Goal: Task Accomplishment & Management: Use online tool/utility

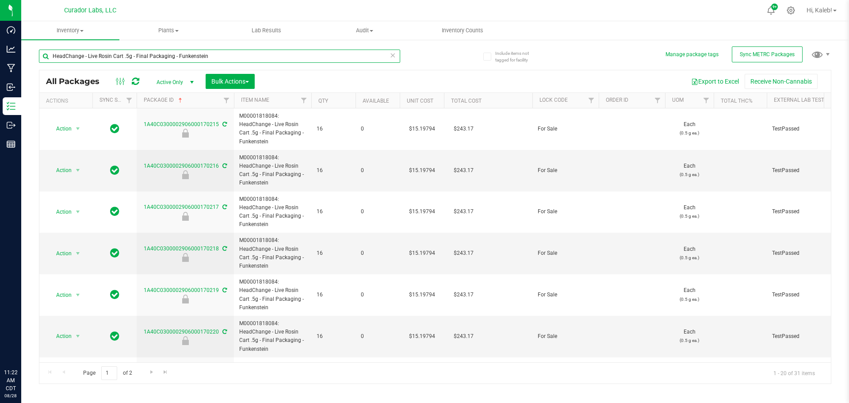
click at [0, 57] on html "Dashboard Analytics Manufacturing Inbound Inventory Outbound Reports 11:22 AM C…" at bounding box center [424, 201] width 849 height 403
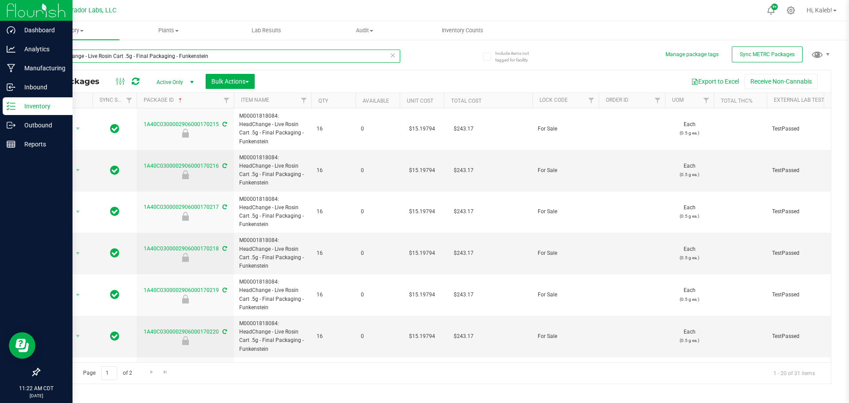
paste input "STL GMO #4"
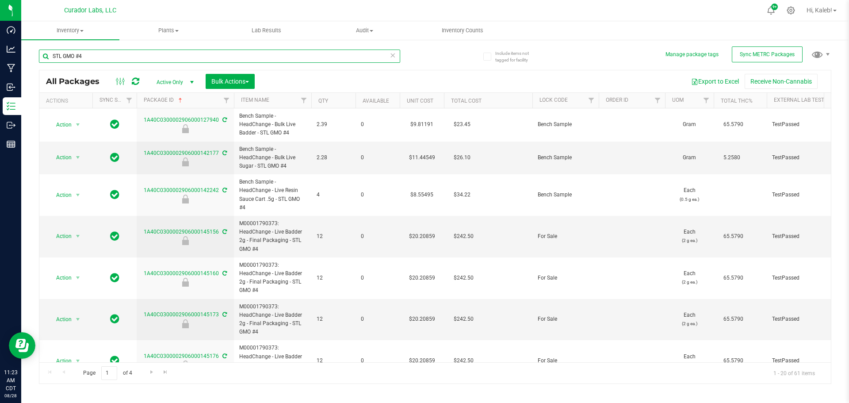
click at [101, 58] on input "STL GMO #4" at bounding box center [219, 56] width 361 height 13
drag, startPoint x: 100, startPoint y: 57, endPoint x: 28, endPoint y: 61, distance: 72.6
click at [28, 61] on div "Include items not tagged for facility Manage package tags Sync METRC Packages S…" at bounding box center [435, 174] width 828 height 270
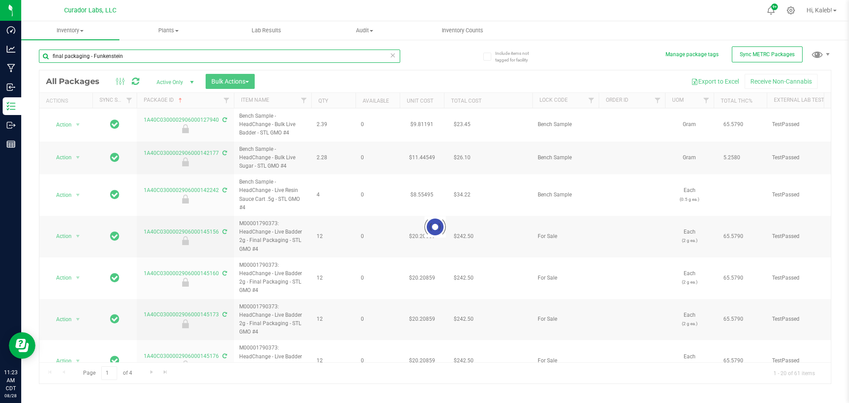
type input "final packaging - Funkenstein"
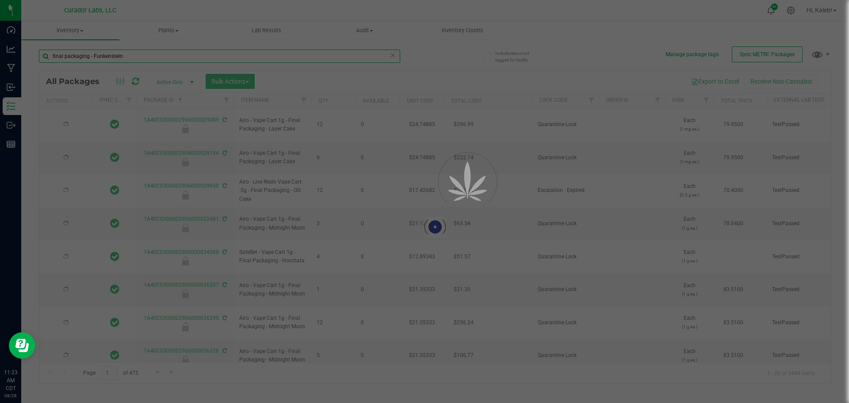
type input "[DATE]"
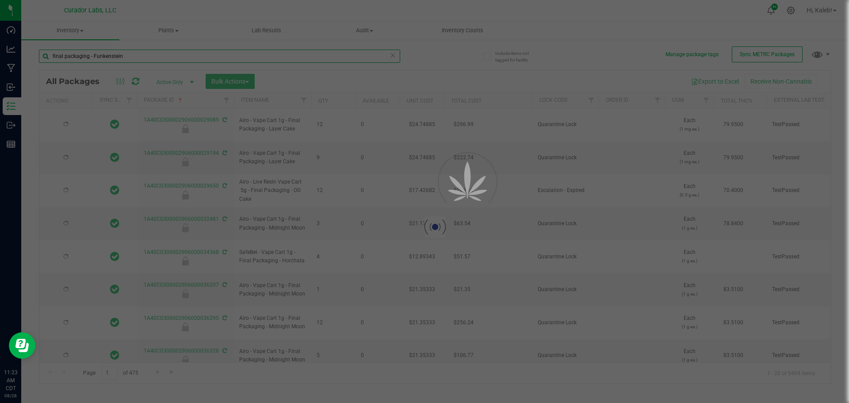
type input "[DATE]"
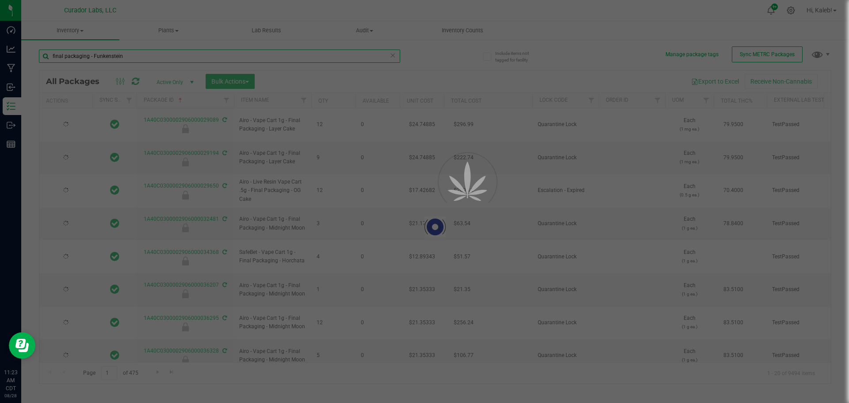
type input "[DATE]"
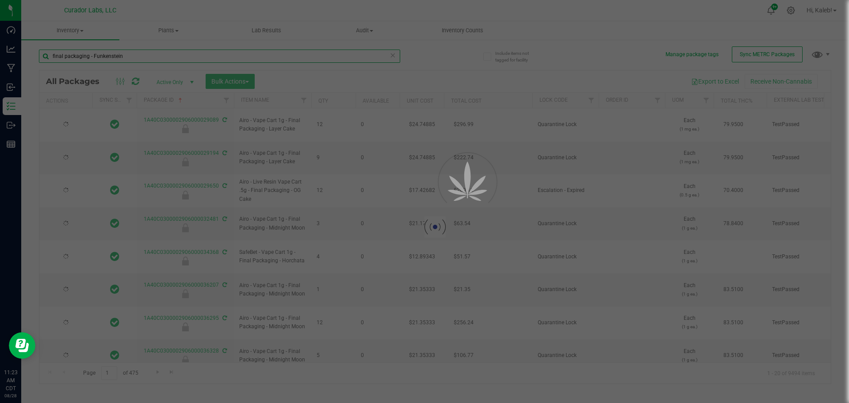
type input "[DATE]"
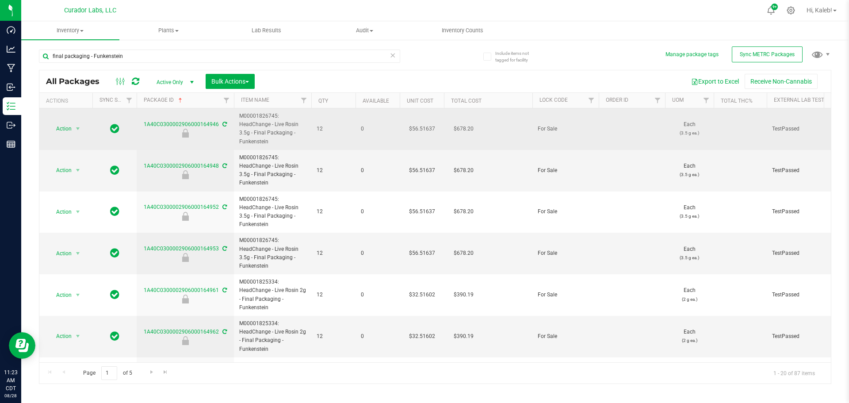
drag, startPoint x: 255, startPoint y: 132, endPoint x: 286, endPoint y: 142, distance: 33.6
click at [286, 142] on span "M00001826745: HeadChange - Live Rosin 3.5g - Final Packaging - Funkenstein" at bounding box center [272, 129] width 67 height 34
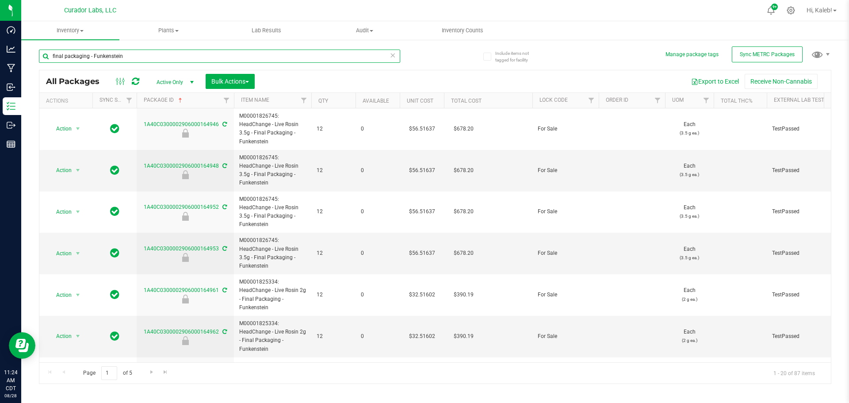
drag, startPoint x: 123, startPoint y: 54, endPoint x: -31, endPoint y: 60, distance: 154.4
click at [0, 60] on html "Dashboard Analytics Manufacturing Inbound Inventory Outbound Reports 11:24 AM C…" at bounding box center [424, 201] width 849 height 403
paste input "HeadChange - Live Rosin 2g - Final P"
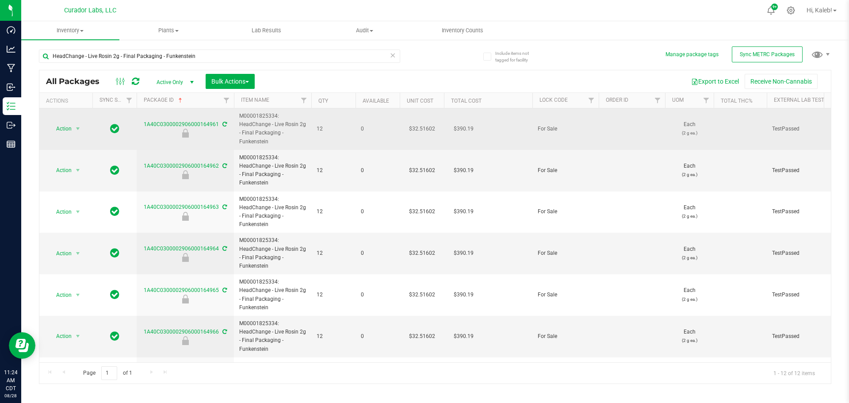
click at [419, 130] on td "$32.51602" at bounding box center [422, 129] width 44 height 42
click at [420, 130] on input "32.51602" at bounding box center [420, 128] width 40 height 12
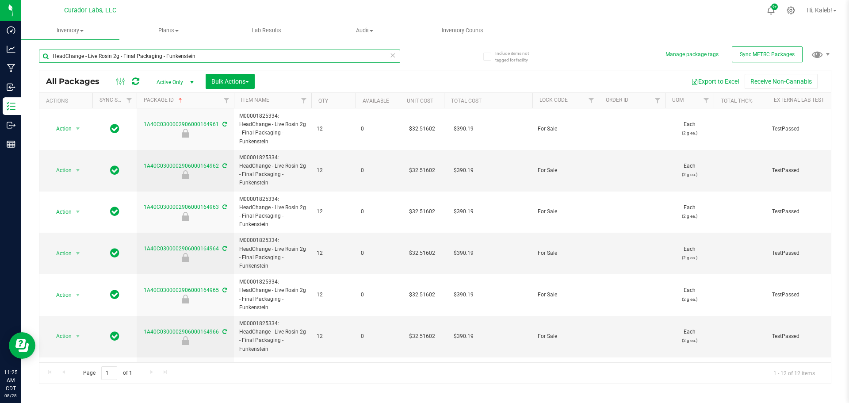
drag, startPoint x: 193, startPoint y: 57, endPoint x: 29, endPoint y: 42, distance: 164.3
click at [25, 59] on div "Include items not tagged for facility Manage package tags Sync METRC Packages H…" at bounding box center [435, 174] width 828 height 270
paste input "Live Rosin 3.5"
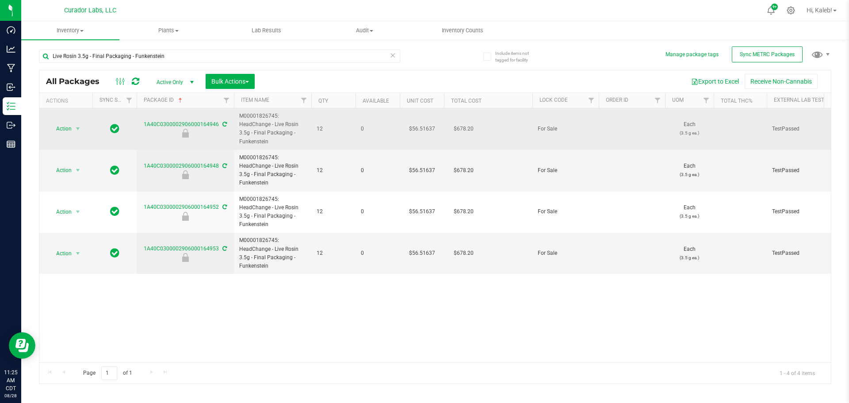
click at [424, 127] on td "$56.51637" at bounding box center [422, 129] width 44 height 42
click at [424, 127] on input "56.51637" at bounding box center [420, 128] width 40 height 12
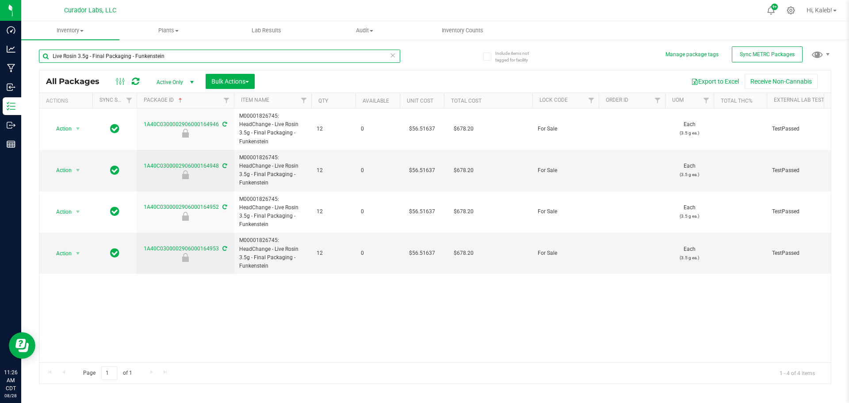
drag, startPoint x: 92, startPoint y: 56, endPoint x: -15, endPoint y: 54, distance: 106.6
click at [0, 54] on html "Dashboard Analytics Manufacturing Inbound Inventory Outbound Reports 11:26 AM C…" at bounding box center [424, 201] width 849 height 403
click at [114, 59] on input "Final Packaging - Funkenstein" at bounding box center [219, 56] width 361 height 13
click at [114, 59] on div "Inventory All packages All inventory Waste log Create inventory Plants All plan…" at bounding box center [435, 212] width 828 height 382
paste input "Ice Cream Paint Job"
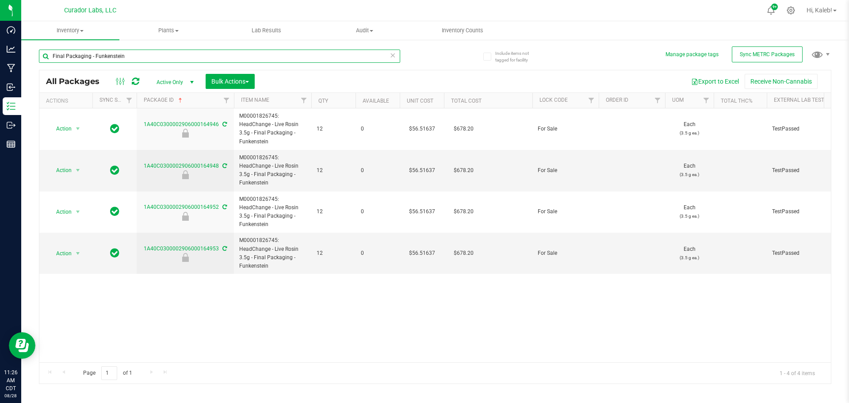
type input "Final Packaging - Ice Cream Paint Job"
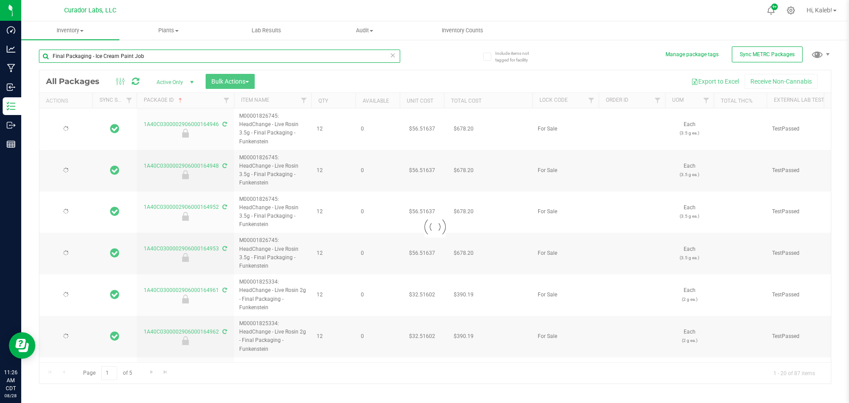
type input "[DATE]"
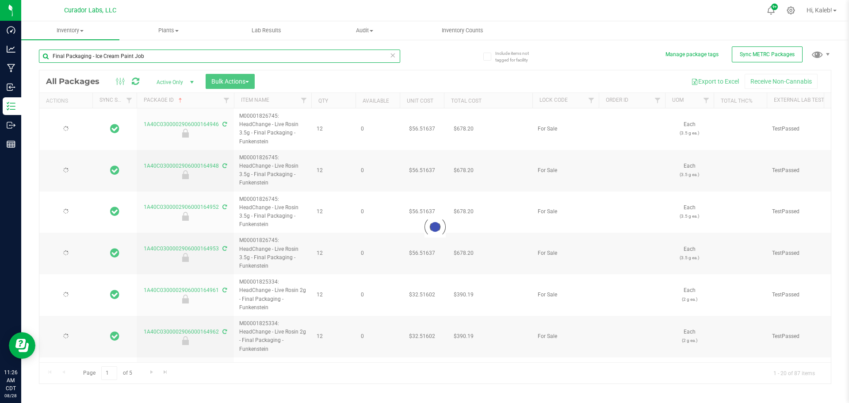
type input "[DATE]"
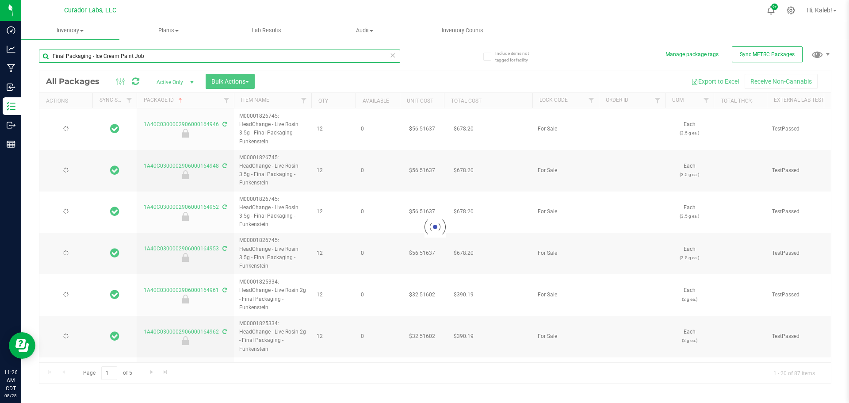
type input "[DATE]"
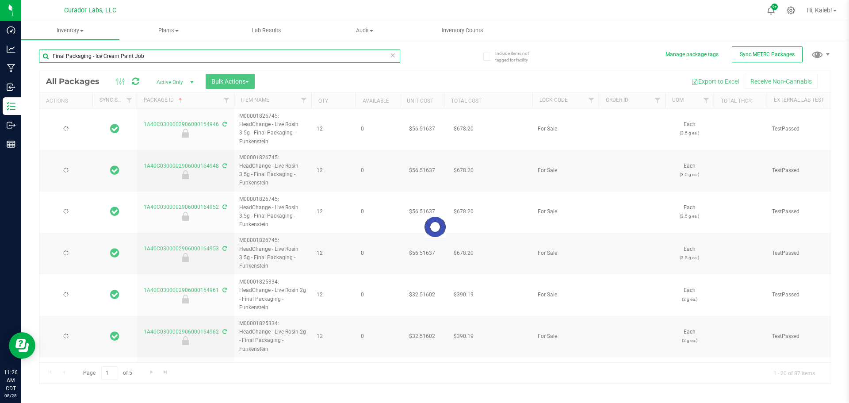
type input "[DATE]"
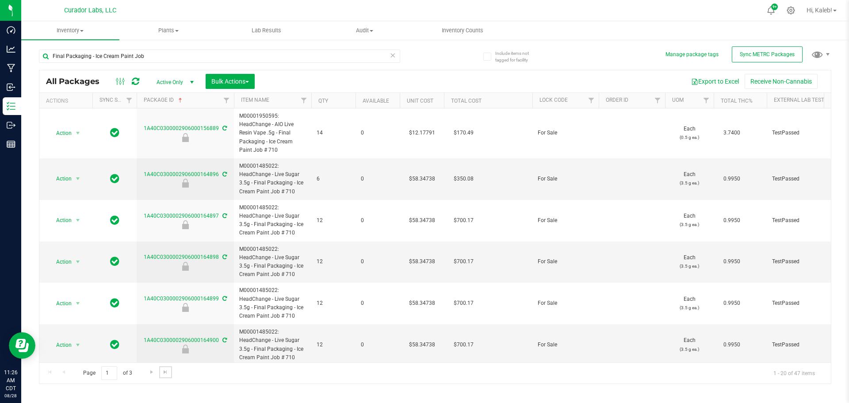
drag, startPoint x: 165, startPoint y: 373, endPoint x: 28, endPoint y: 296, distance: 157.2
click at [165, 373] on span "Go to the last page" at bounding box center [165, 371] width 7 height 7
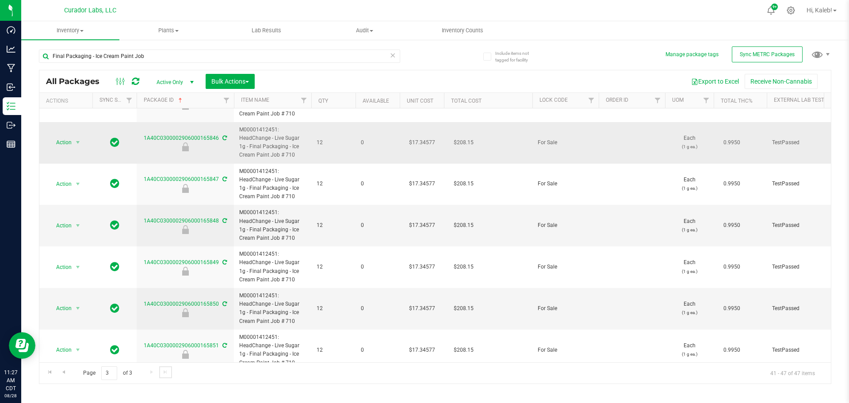
scroll to position [43, 0]
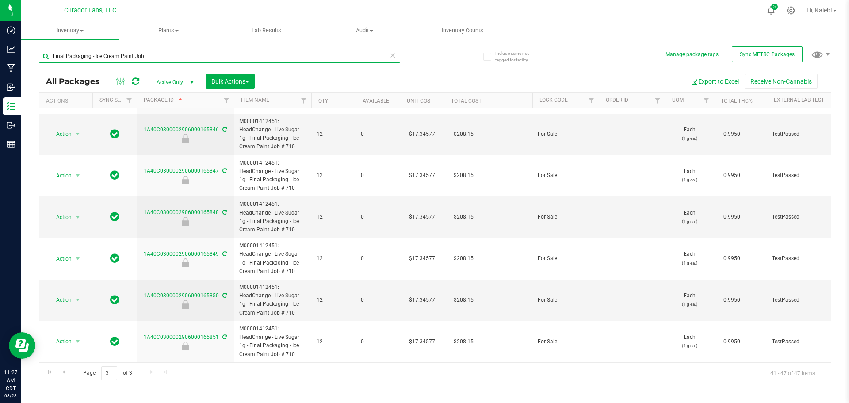
click at [52, 55] on input "Final Packaging - Ice Cream Paint Job" at bounding box center [219, 56] width 361 height 13
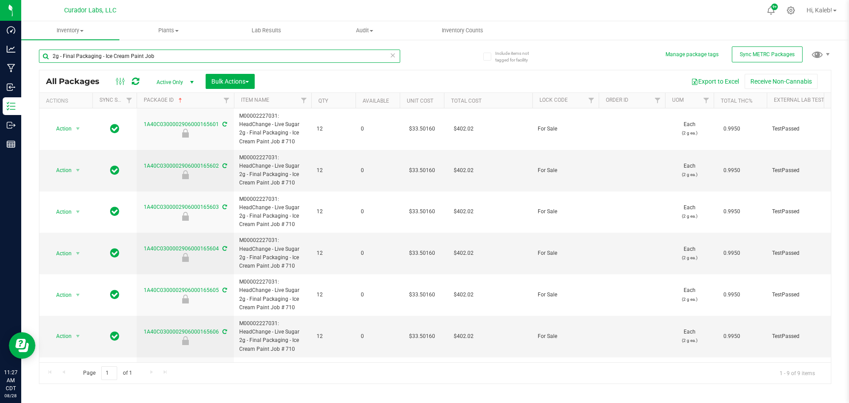
click at [0, 91] on html "Dashboard Analytics Manufacturing Inbound Inventory Outbound Reports 11:27 AM C…" at bounding box center [424, 201] width 849 height 403
paste input "HeadChange - Live Resin Sauce Cart .5g - Final Packaging - Terp Guru"
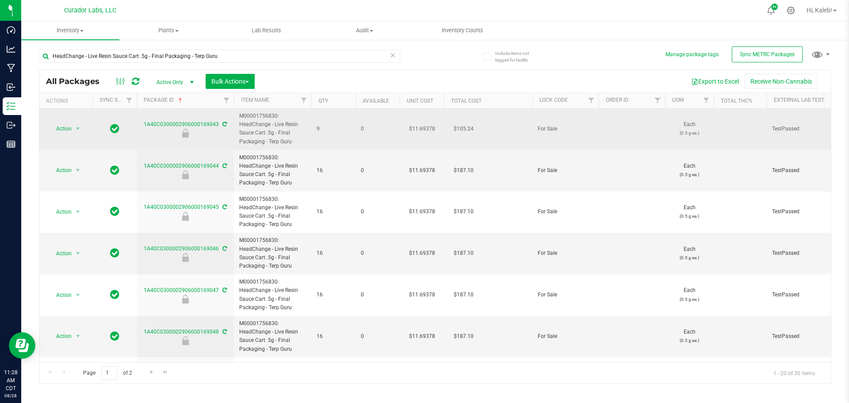
click at [420, 127] on td "$11.69378" at bounding box center [422, 129] width 44 height 42
click at [419, 127] on input "11.69378" at bounding box center [420, 128] width 40 height 12
click at [419, 126] on input "11.69378" at bounding box center [420, 128] width 40 height 12
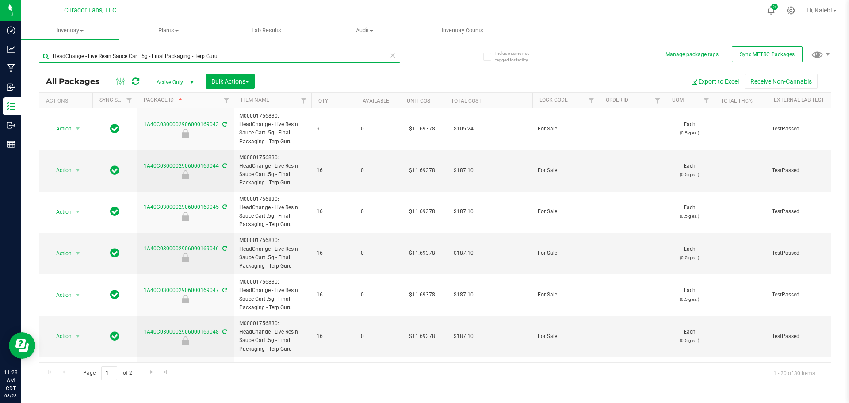
drag, startPoint x: 235, startPoint y: 51, endPoint x: -68, endPoint y: 85, distance: 304.7
click at [0, 85] on html "Dashboard Analytics Manufacturing Inbound Inventory Outbound Reports 11:28 AM C…" at bounding box center [424, 201] width 849 height 403
paste input "Badder 3"
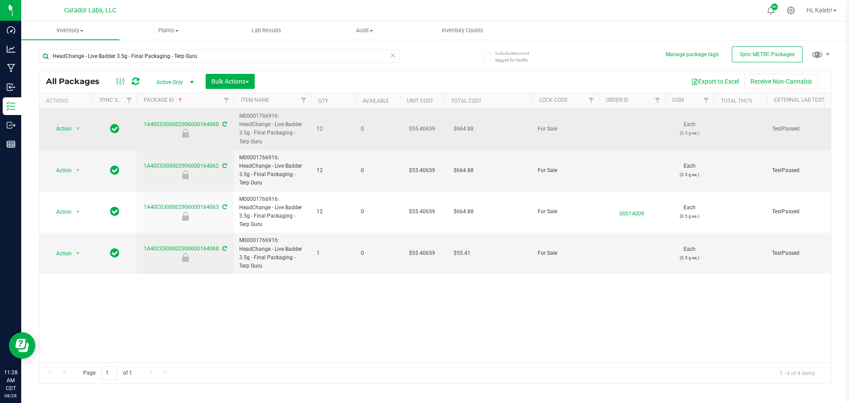
click at [419, 127] on td "$55.40659" at bounding box center [422, 129] width 44 height 42
click at [419, 127] on input "55.40659" at bounding box center [420, 128] width 40 height 12
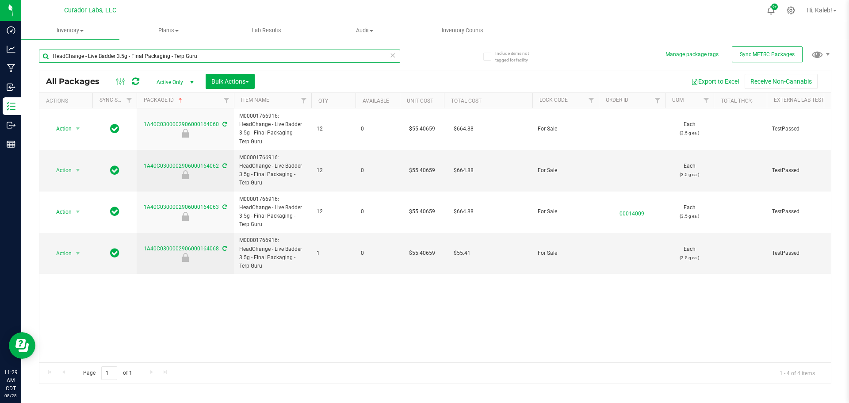
drag, startPoint x: 125, startPoint y: 57, endPoint x: 34, endPoint y: 54, distance: 91.1
click at [34, 54] on div "Include items not tagged for facility Manage package tags Sync METRC Packages H…" at bounding box center [435, 174] width 828 height 270
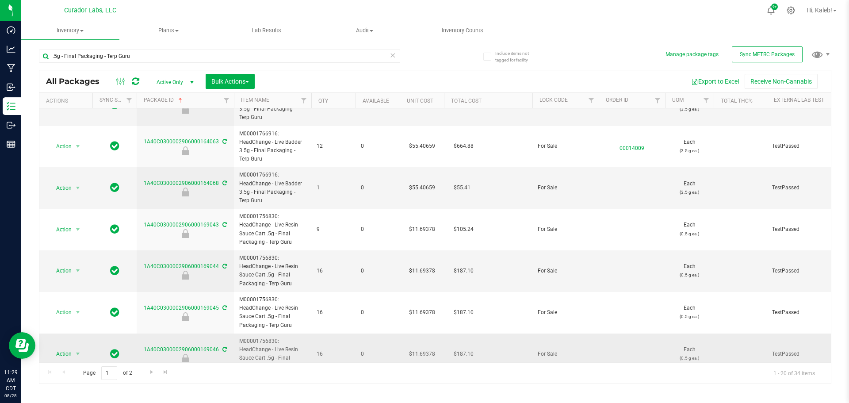
scroll to position [88, 0]
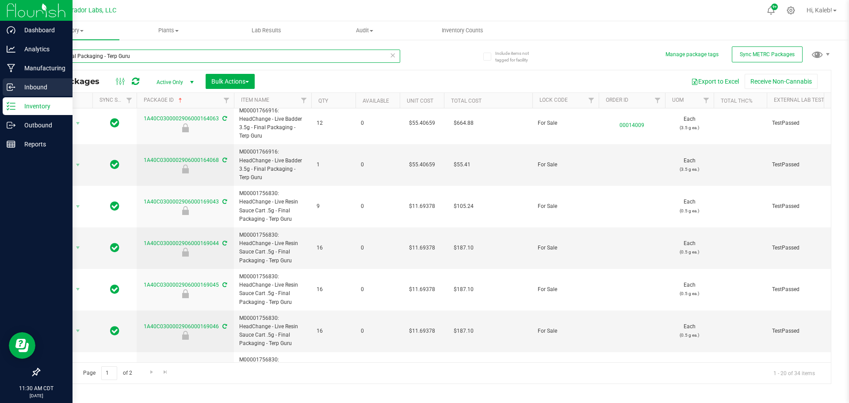
drag, startPoint x: 100, startPoint y: 55, endPoint x: 2, endPoint y: 83, distance: 102.3
click at [18, 58] on div "Dashboard Analytics Manufacturing Inbound Inventory Outbound Reports 11:30 AM C…" at bounding box center [424, 201] width 849 height 403
paste input "HeadChange - Live Resin Sauce Cart .5g - Final Packaging - Rainbow Resin Rush"
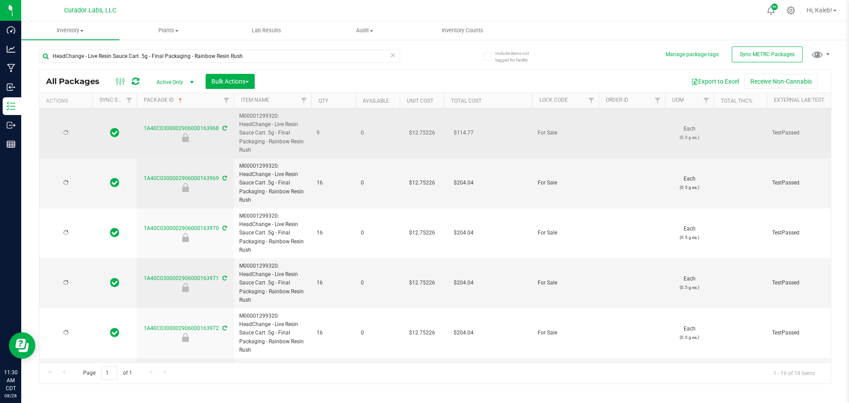
drag, startPoint x: 427, startPoint y: 138, endPoint x: 423, endPoint y: 130, distance: 8.5
click at [423, 130] on td "$12.75226" at bounding box center [422, 133] width 44 height 50
click at [423, 130] on input "12.75226" at bounding box center [420, 133] width 40 height 12
click at [420, 130] on input "12.75226" at bounding box center [420, 133] width 40 height 12
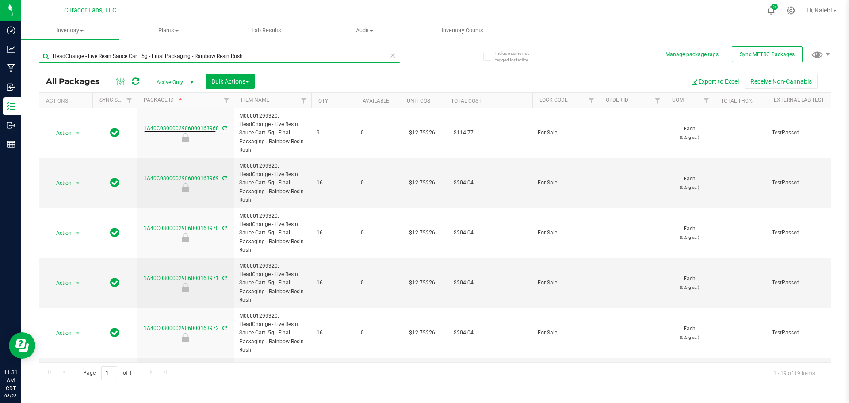
click at [72, 60] on input "HeadChange - Live Resin Sauce Cart .5g - Final Packaging - Rainbow Resin Rush" at bounding box center [219, 56] width 361 height 13
type input "H"
paste input "HeadChange - Live Badder 3.5g - Final Packaging - Rainbow Resin Rush"
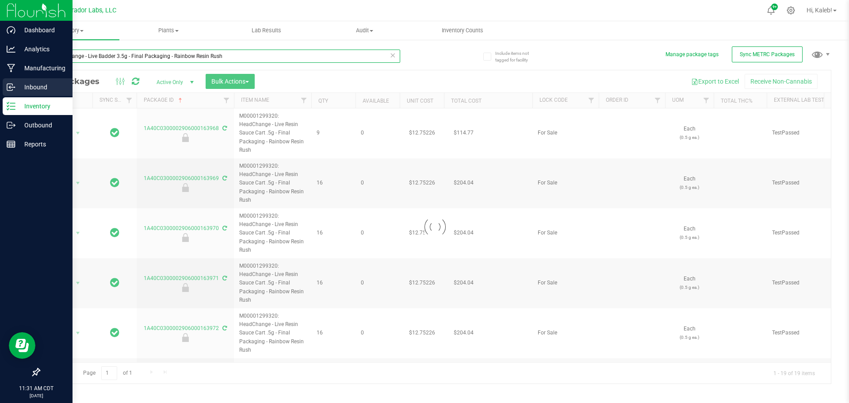
type input "HeadChange - Live Badder 3.5g - Final Packaging - Rainbow Resin Rush"
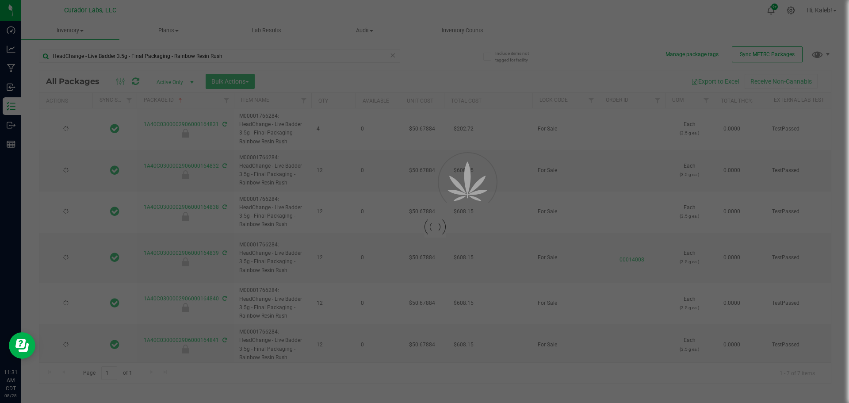
type input "[DATE]"
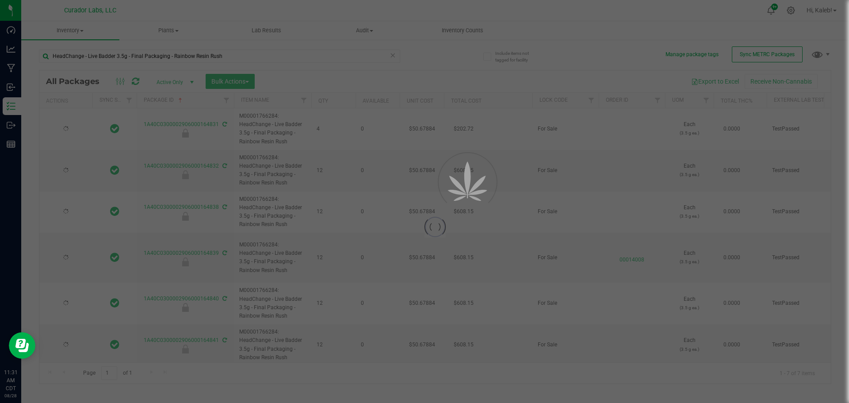
type input "[DATE]"
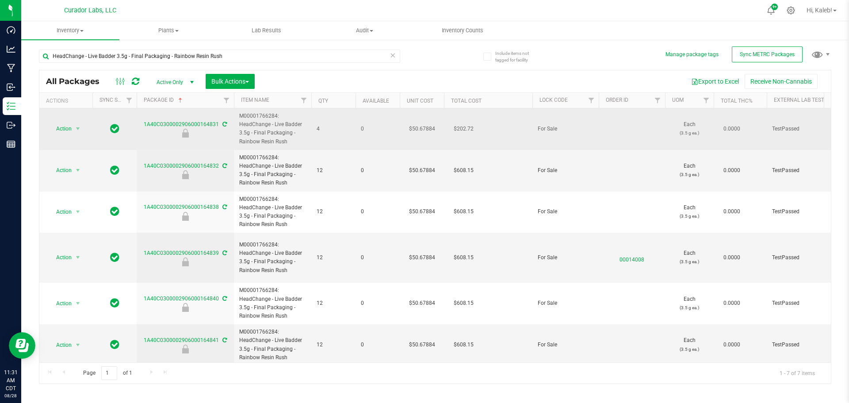
click at [419, 129] on td "$50.67884" at bounding box center [422, 129] width 44 height 42
click at [419, 129] on input "50.67884" at bounding box center [420, 128] width 40 height 12
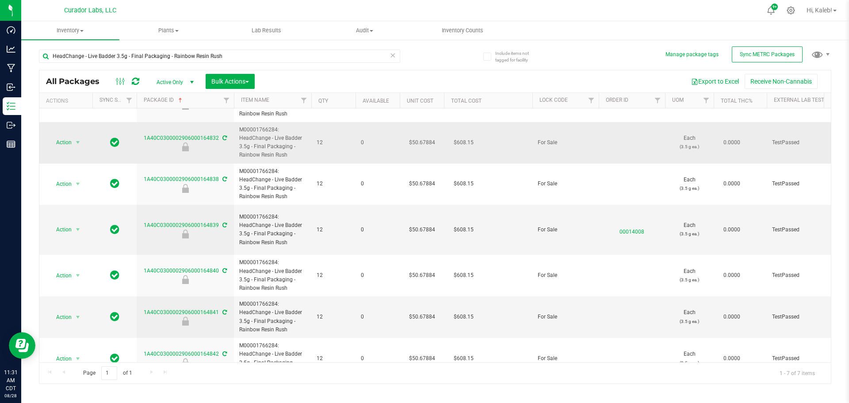
scroll to position [43, 0]
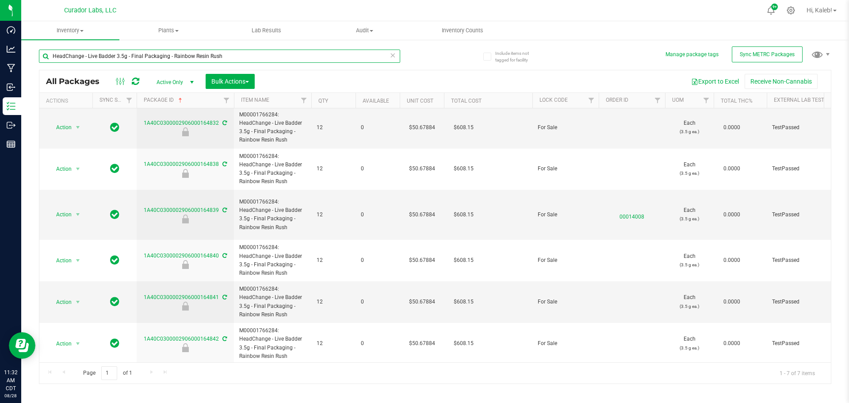
drag, startPoint x: 222, startPoint y: 53, endPoint x: -25, endPoint y: 59, distance: 247.2
click at [0, 59] on html "Dashboard Analytics Manufacturing Inbound Inventory Outbound Reports 11:32 AM C…" at bounding box center [424, 201] width 849 height 403
paste input "Resin Sauce Cart .5g - Final Packaging - Pienana"
type input "HeadChange - Live Resin Sauce Cart .5g - Final Packaging - Pienana"
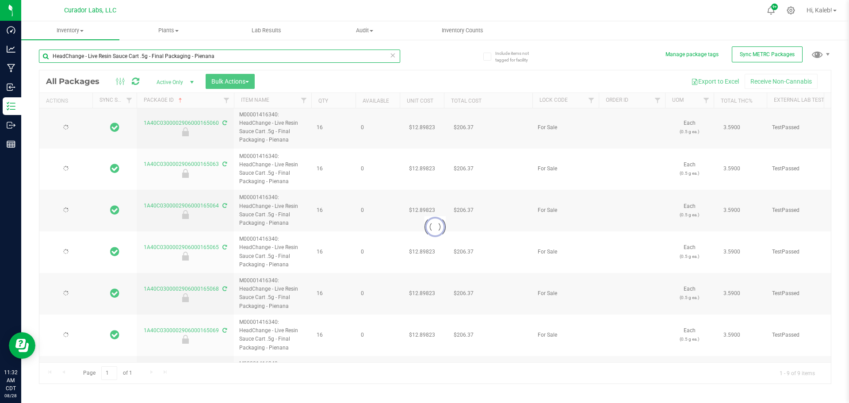
type input "[DATE]"
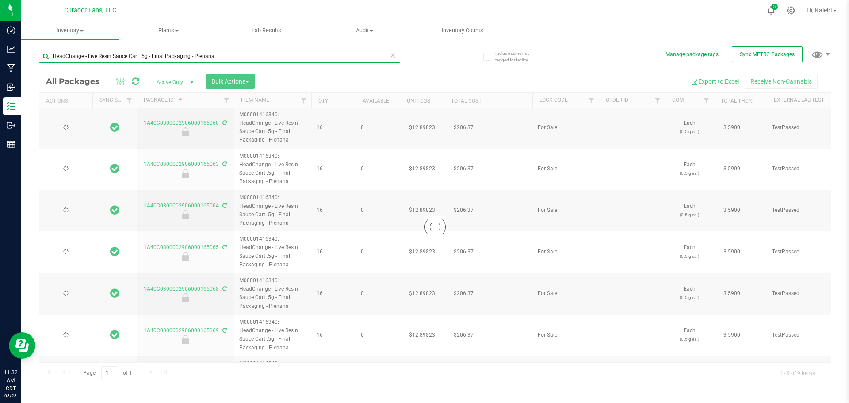
type input "[DATE]"
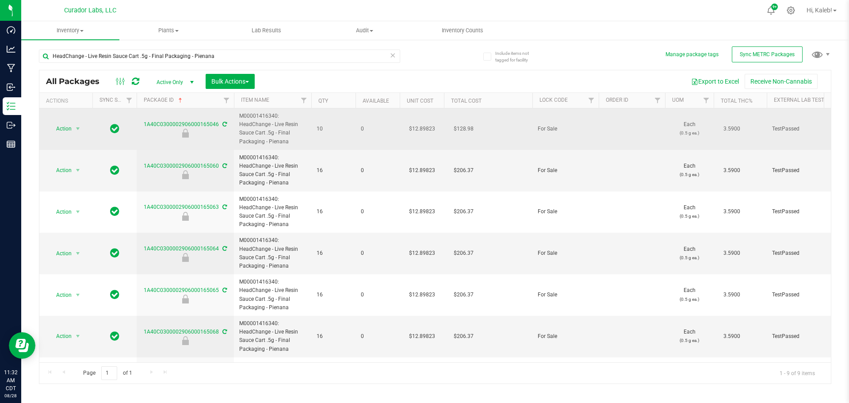
click at [423, 126] on td "$12.89823" at bounding box center [422, 129] width 44 height 42
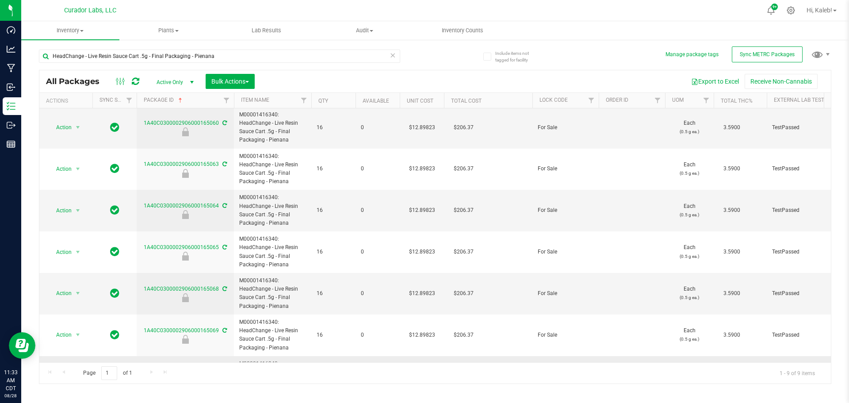
scroll to position [126, 0]
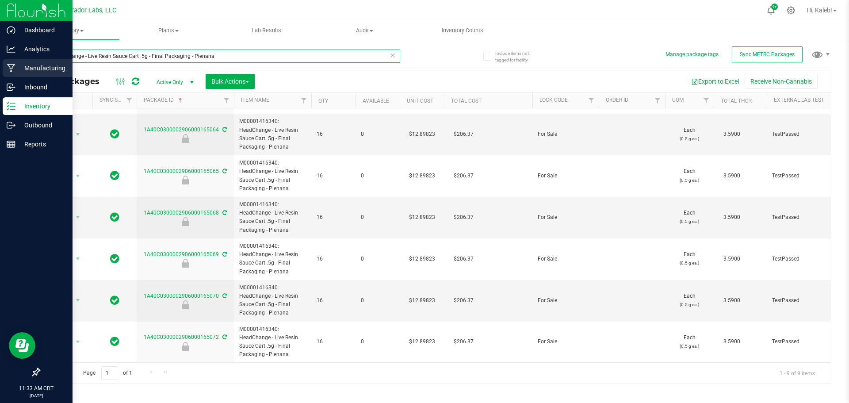
drag, startPoint x: 200, startPoint y: 58, endPoint x: 21, endPoint y: 62, distance: 179.5
click at [21, 61] on div "Include items not tagged for facility Manage package tags Sync METRC Packages H…" at bounding box center [435, 174] width 828 height 270
paste input "Badder 3.5g - Final Packaging - Raspberry Cake Pop"
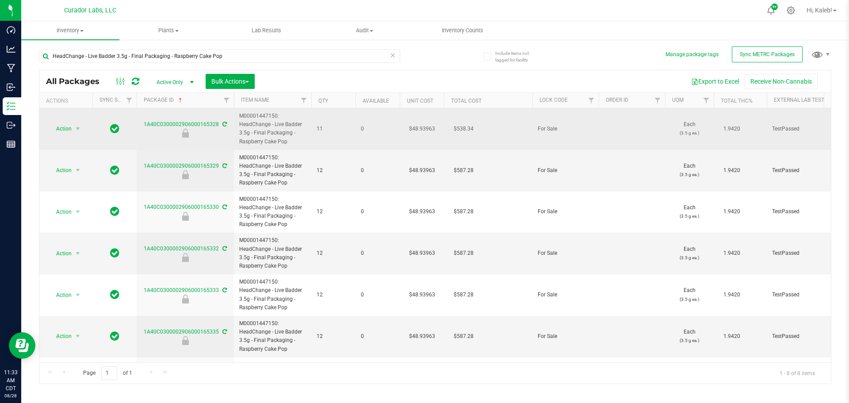
click at [422, 129] on td "$48.93963" at bounding box center [422, 129] width 44 height 42
click at [422, 129] on input "48.93963" at bounding box center [420, 128] width 40 height 12
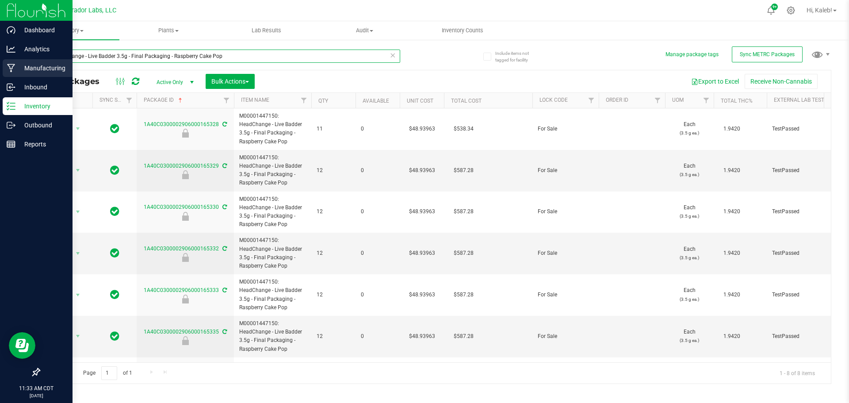
drag, startPoint x: 241, startPoint y: 57, endPoint x: 13, endPoint y: 60, distance: 228.1
click at [13, 60] on div "Dashboard Analytics Manufacturing Inbound Inventory Outbound Reports 11:33 AM C…" at bounding box center [424, 201] width 849 height 403
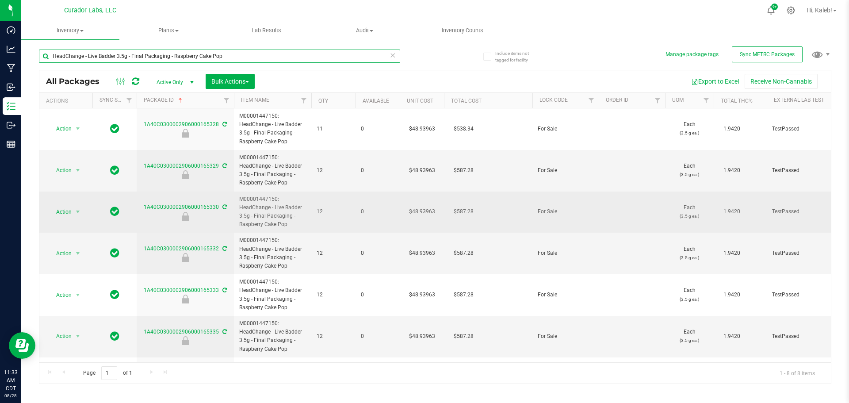
paste input "Resin Sauce Cart"
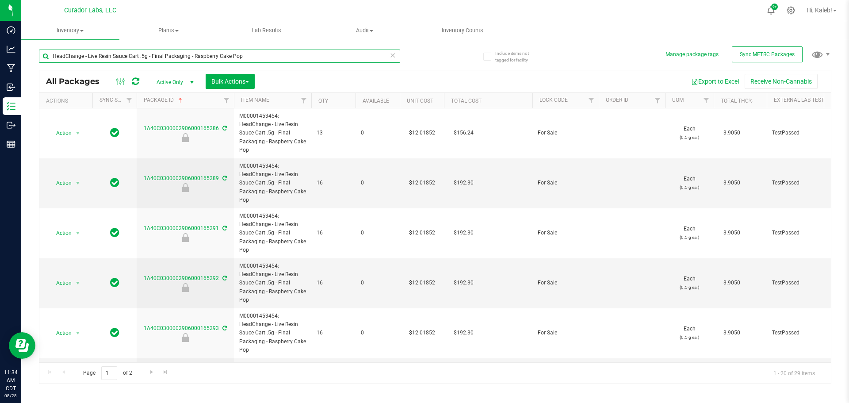
drag, startPoint x: 253, startPoint y: 54, endPoint x: -14, endPoint y: 74, distance: 267.7
click at [0, 74] on html "Dashboard Analytics Manufacturing Inbound Inventory Outbound Reports 11:34 AM C…" at bounding box center [424, 201] width 849 height 403
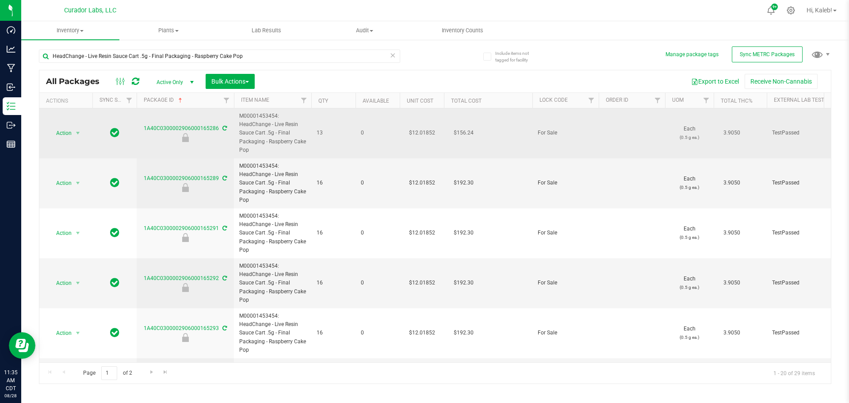
click at [420, 130] on td "$12.01852" at bounding box center [422, 133] width 44 height 50
click at [420, 130] on input "12.01852" at bounding box center [420, 133] width 40 height 12
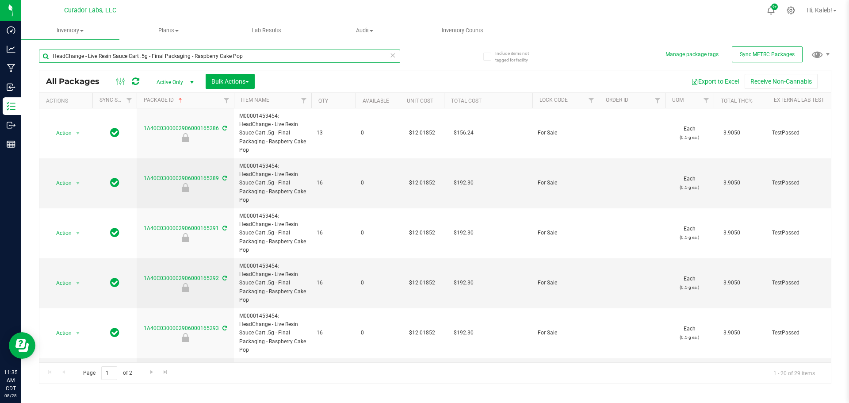
drag, startPoint x: 134, startPoint y: 53, endPoint x: -115, endPoint y: 61, distance: 249.9
click at [0, 61] on html "Dashboard Analytics Manufacturing Inbound Inventory Outbound Reports 11:35 AM C…" at bounding box center [424, 201] width 849 height 403
paste input "Badder 2"
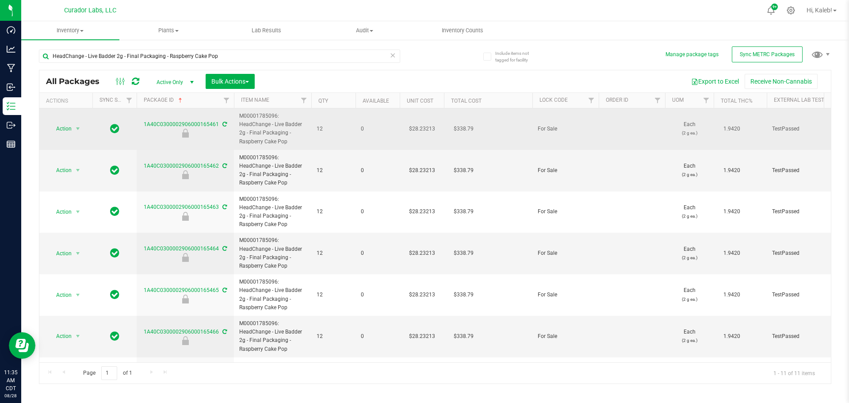
click at [420, 125] on td "$28.23213" at bounding box center [422, 129] width 44 height 42
click at [420, 125] on input "28.23213" at bounding box center [420, 128] width 40 height 12
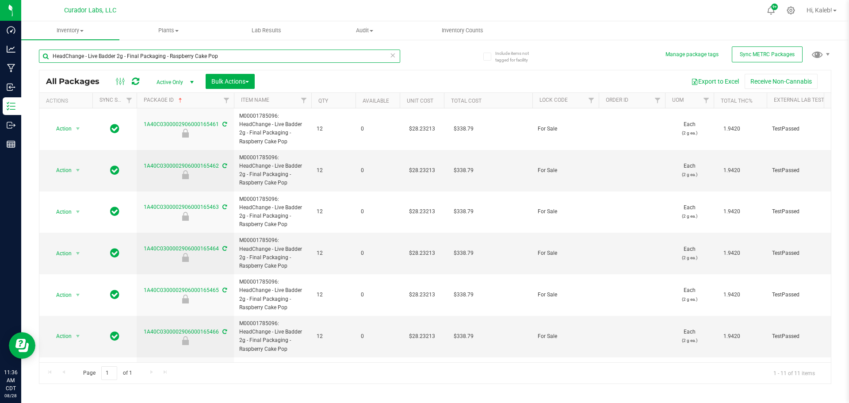
drag, startPoint x: 220, startPoint y: 53, endPoint x: 113, endPoint y: 1, distance: 119.4
click at [0, 61] on html "Dashboard Analytics Manufacturing Inbound Inventory Outbound Reports 11:36 AM C…" at bounding box center [424, 201] width 849 height 403
paste input "Resin Sauce Cart .5g - Final Packaging - Superman Punch"
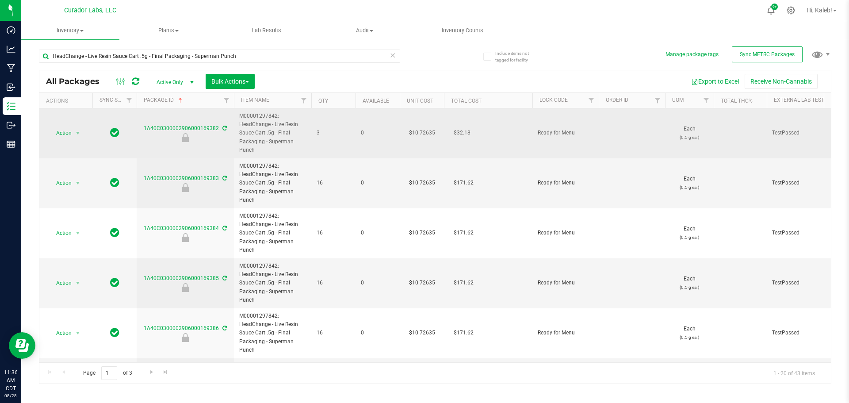
click at [421, 130] on td "$10.72635" at bounding box center [422, 133] width 44 height 50
click at [421, 130] on input "10.72635" at bounding box center [420, 133] width 40 height 12
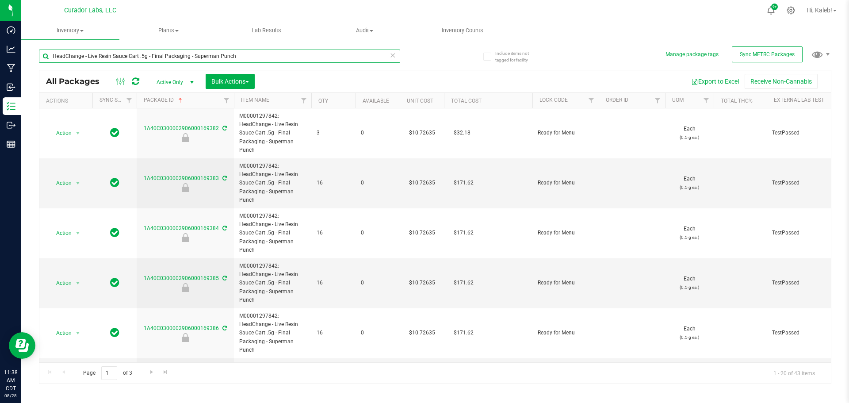
drag, startPoint x: 245, startPoint y: 54, endPoint x: -17, endPoint y: 57, distance: 261.7
click at [0, 57] on html "Dashboard Analytics Manufacturing Inbound Inventory Outbound Reports 11:38 AM C…" at bounding box center [424, 201] width 849 height 403
paste input "Badder 3"
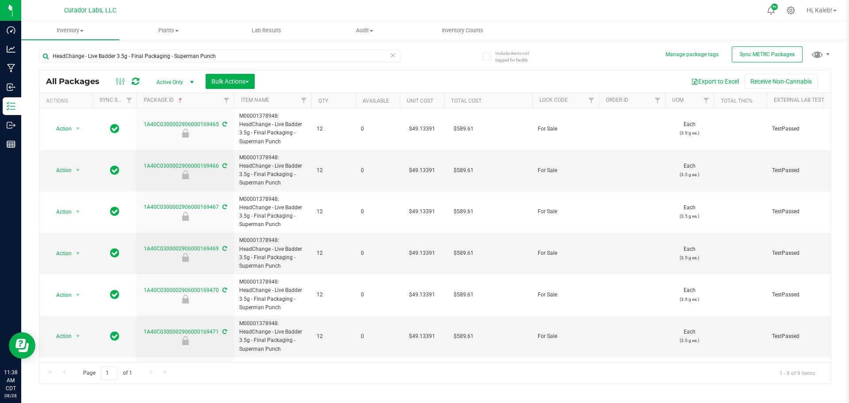
click at [419, 127] on td "$49.13391" at bounding box center [422, 129] width 44 height 42
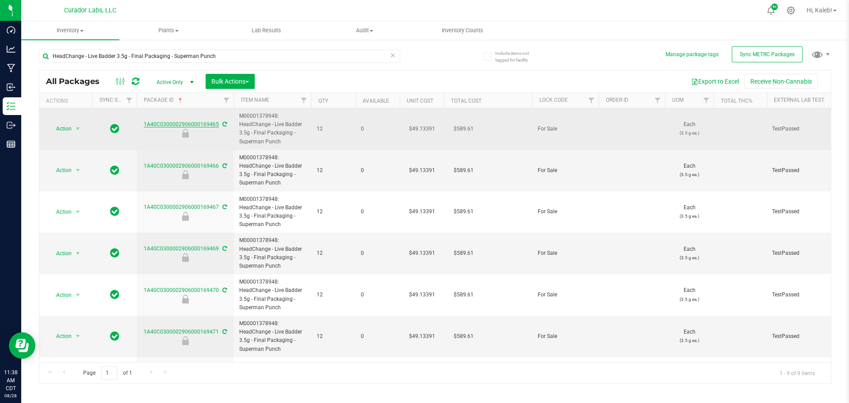
drag, startPoint x: 196, startPoint y: 119, endPoint x: 189, endPoint y: 124, distance: 8.6
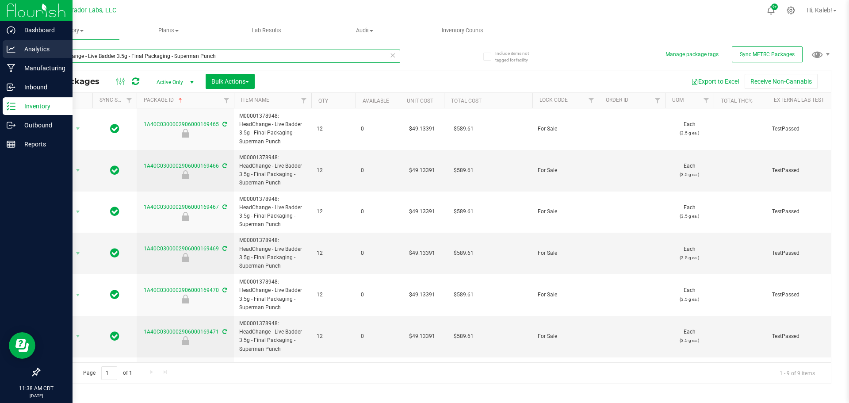
drag, startPoint x: 212, startPoint y: 52, endPoint x: 16, endPoint y: 57, distance: 195.5
click at [17, 57] on div "Dashboard Analytics Manufacturing Inbound Inventory Outbound Reports 11:38 AM C…" at bounding box center [424, 201] width 849 height 403
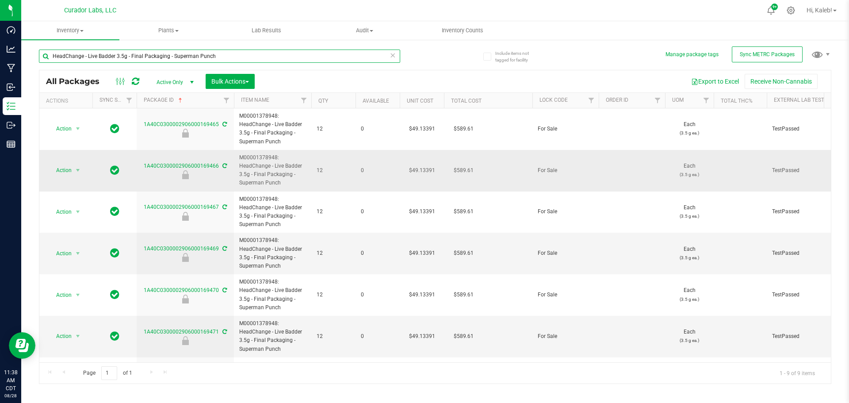
paste input "002906000159530"
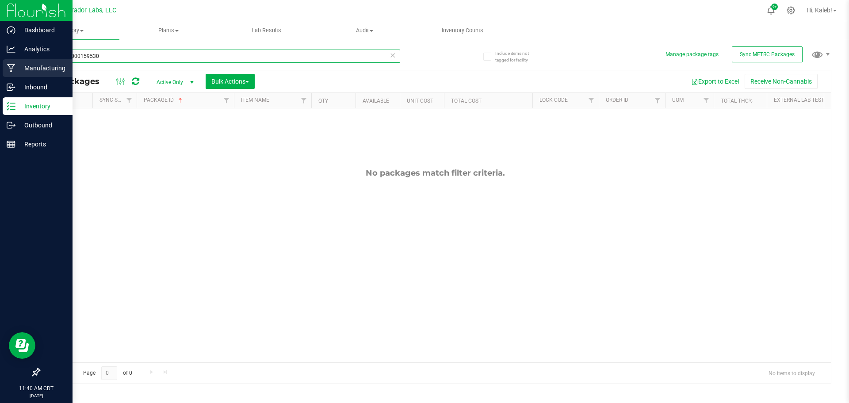
drag, startPoint x: 103, startPoint y: 60, endPoint x: 21, endPoint y: 60, distance: 82.2
click at [21, 60] on div "Dashboard Analytics Manufacturing Inbound Inventory Outbound Reports 11:40 AM C…" at bounding box center [424, 201] width 849 height 403
paste input "HeadChange - Live Badder 3.5g - Final Packaging - Superman Punch"
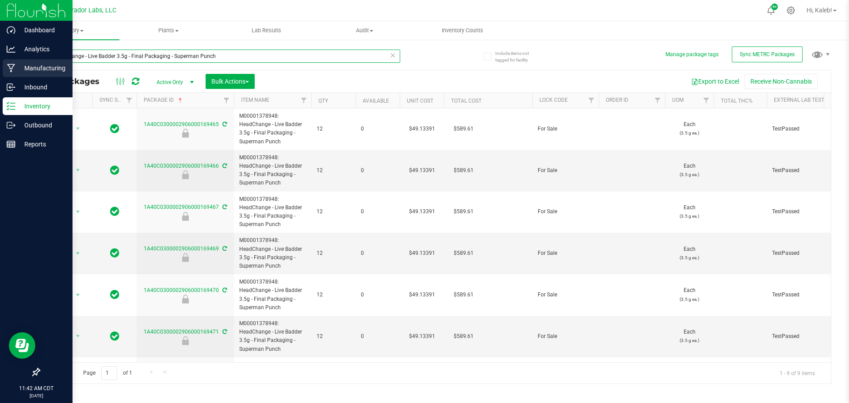
drag, startPoint x: 236, startPoint y: 57, endPoint x: 2, endPoint y: 65, distance: 234.0
click at [2, 65] on div "Dashboard Analytics Manufacturing Inbound Inventory Outbound Reports 11:42 AM C…" at bounding box center [424, 201] width 849 height 403
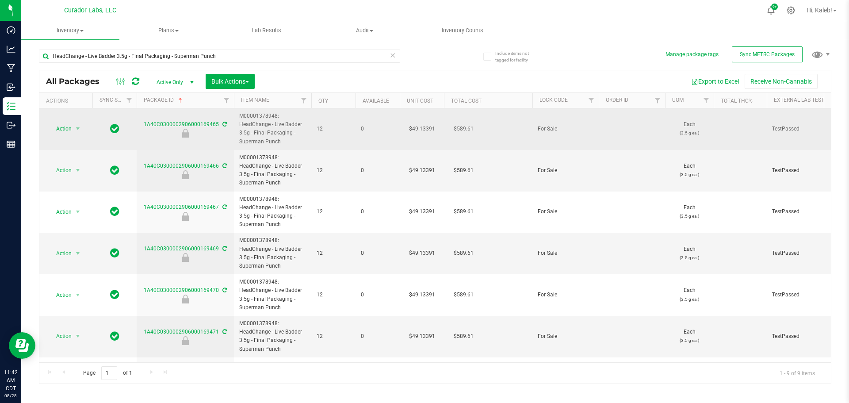
click at [412, 128] on td "$49.13391" at bounding box center [422, 129] width 44 height 42
click at [412, 128] on input "49.13391" at bounding box center [420, 128] width 40 height 12
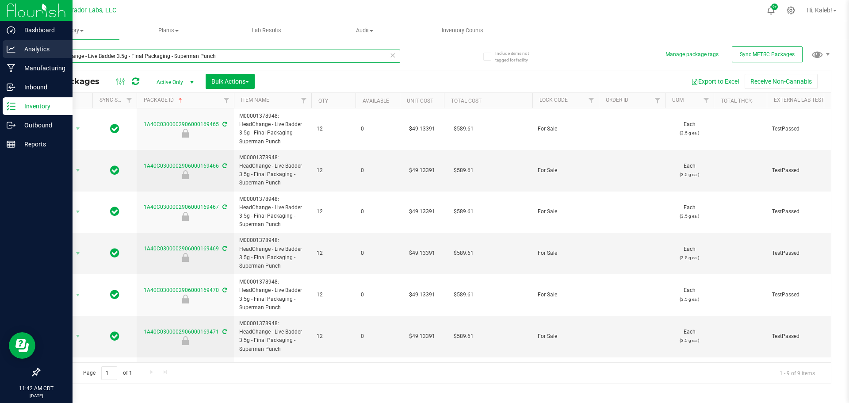
drag, startPoint x: 203, startPoint y: 55, endPoint x: 23, endPoint y: 50, distance: 180.0
click at [15, 56] on div "Dashboard Analytics Manufacturing Inbound Inventory Outbound Reports 11:42 AM C…" at bounding box center [424, 201] width 849 height 403
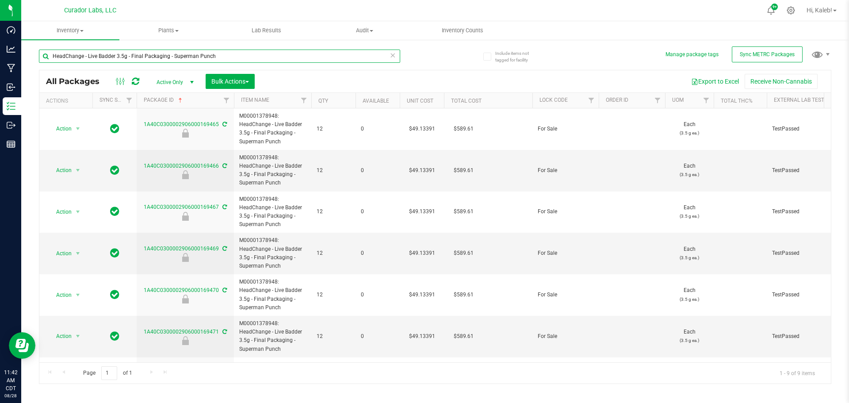
paste input "Live Badder 2"
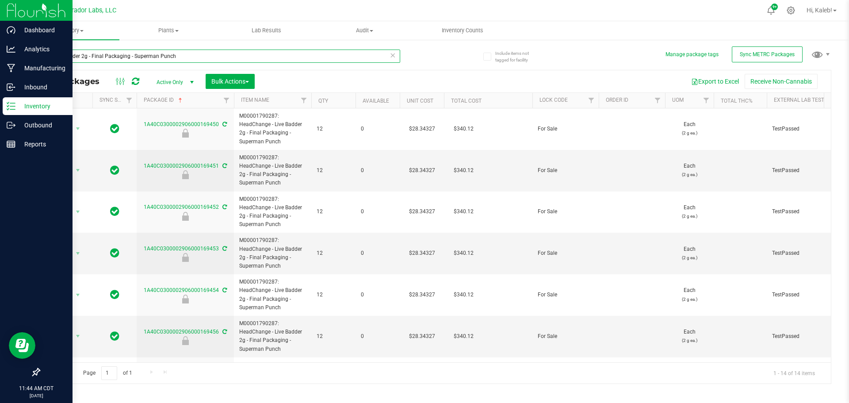
drag, startPoint x: 185, startPoint y: 57, endPoint x: 3, endPoint y: 109, distance: 189.5
click at [13, 66] on div "Dashboard Analytics Manufacturing Inbound Inventory Outbound Reports 11:44 AM C…" at bounding box center [424, 201] width 849 height 403
paste input "HeadChange -"
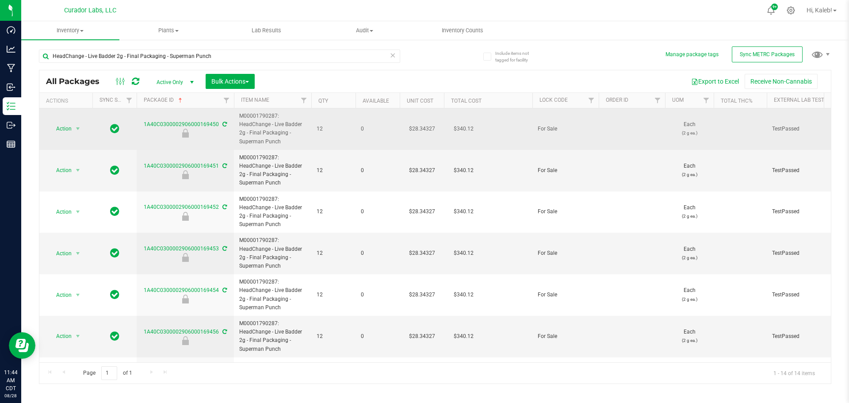
click at [419, 128] on td "$28.34327" at bounding box center [422, 129] width 44 height 42
click at [419, 128] on input "28.34327" at bounding box center [420, 128] width 40 height 12
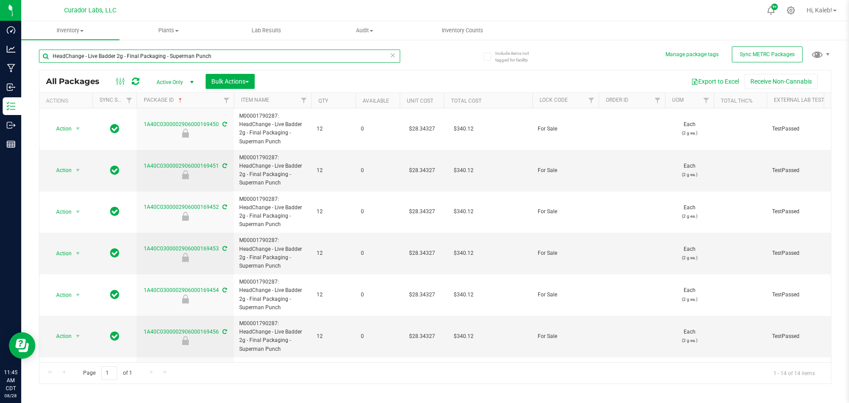
drag, startPoint x: 206, startPoint y: 55, endPoint x: -30, endPoint y: 60, distance: 235.2
click at [0, 60] on html "Dashboard Analytics Manufacturing Inbound Inventory Outbound Reports 11:45 AM C…" at bounding box center [424, 201] width 849 height 403
paste input "SafeBet - AIO Vape 1g - Final Packaging - Raspberry Kus"
type input "SafeBet - AIO Vape 1g - Final Packaging - Raspberry Kush"
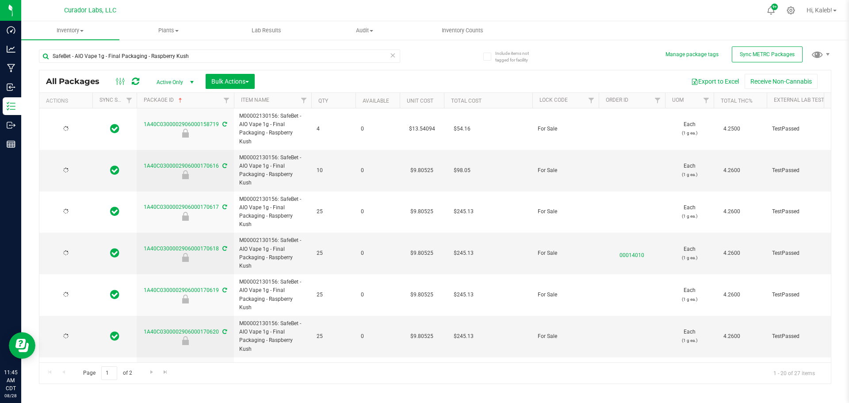
type input "[DATE]"
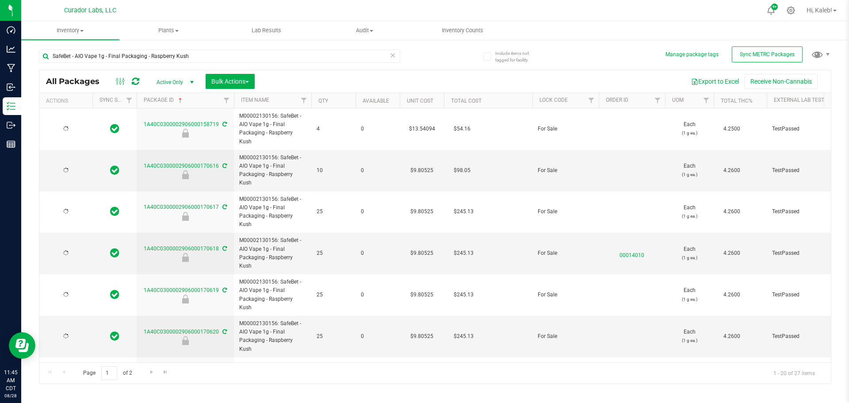
type input "[DATE]"
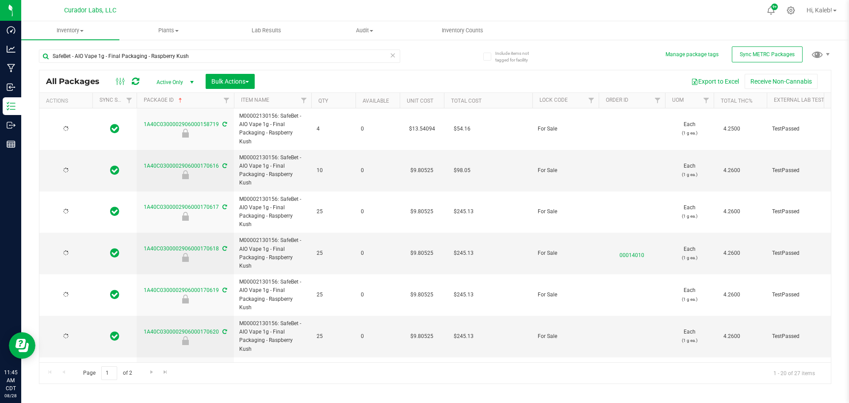
type input "[DATE]"
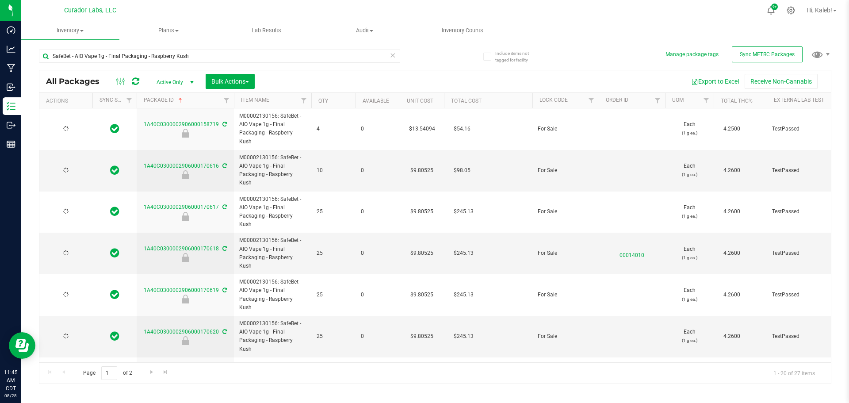
type input "[DATE]"
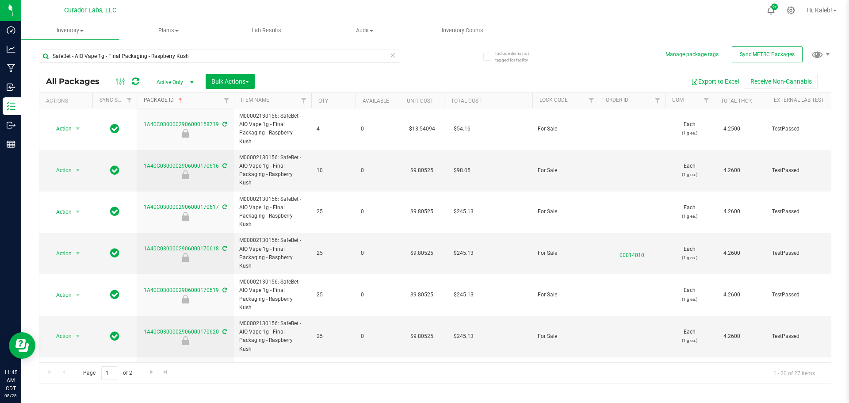
click at [168, 101] on link "Package ID" at bounding box center [164, 100] width 40 height 6
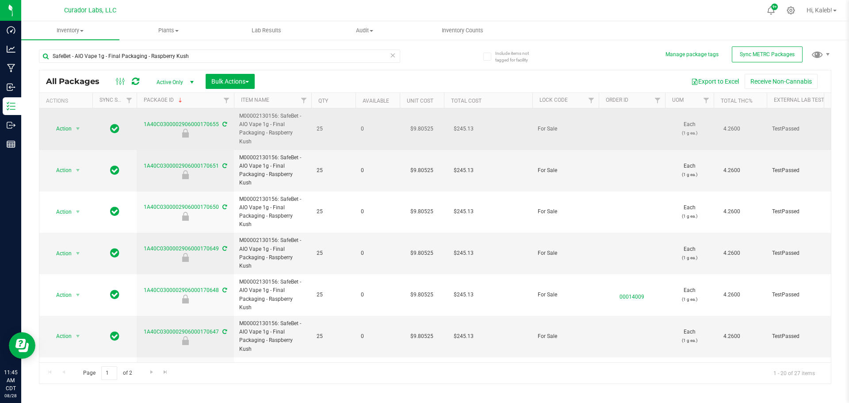
click at [424, 124] on td "$9.80525" at bounding box center [422, 129] width 44 height 42
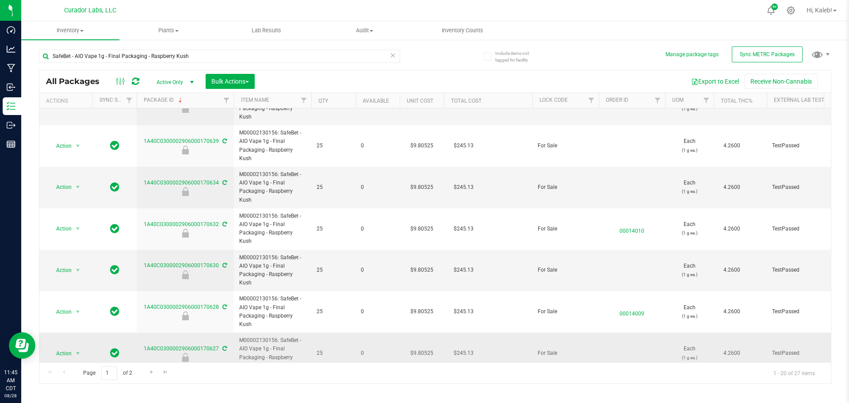
scroll to position [429, 0]
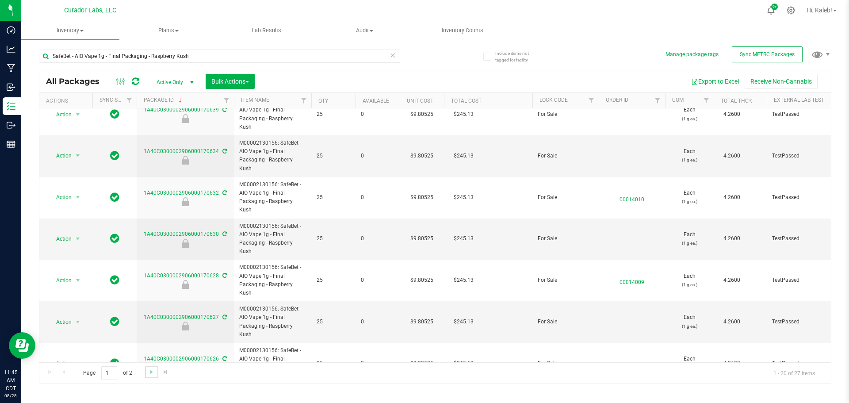
click at [152, 376] on link "Go to the next page" at bounding box center [151, 372] width 13 height 12
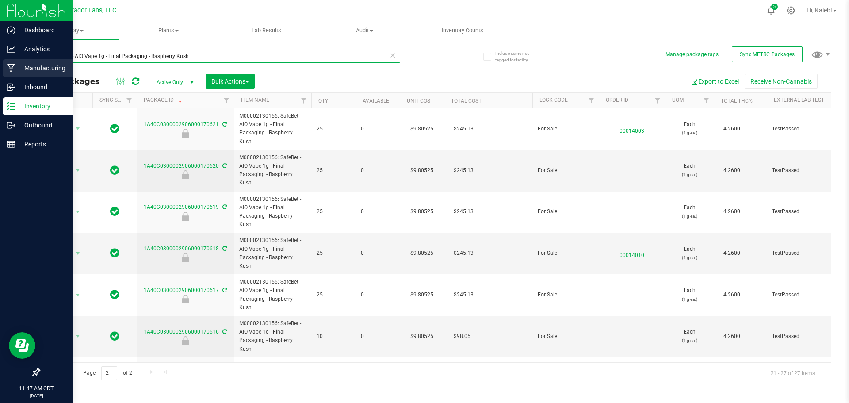
drag, startPoint x: 106, startPoint y: 60, endPoint x: 1, endPoint y: 78, distance: 105.9
click at [21, 61] on div "Include items not tagged for facility Manage package tags Sync METRC Packages S…" at bounding box center [435, 174] width 828 height 270
paste input "Jelly Ranchers"
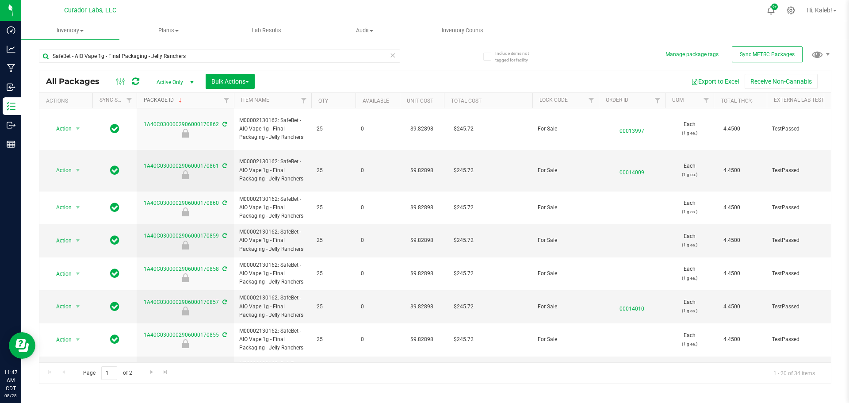
click at [172, 101] on link "Package ID" at bounding box center [164, 100] width 40 height 6
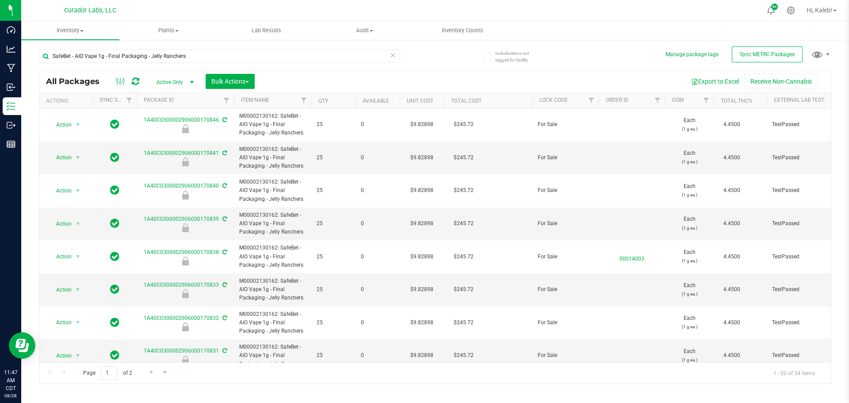
click at [419, 125] on td "$9.82898" at bounding box center [422, 124] width 44 height 33
click at [419, 125] on input "9.82898" at bounding box center [420, 124] width 40 height 12
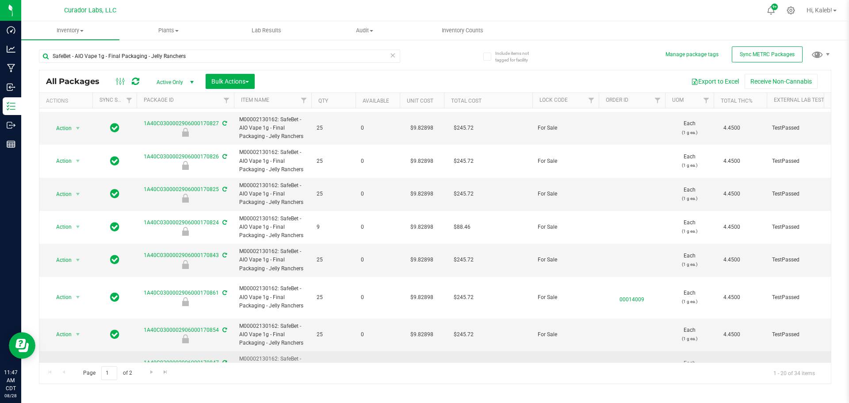
scroll to position [420, 0]
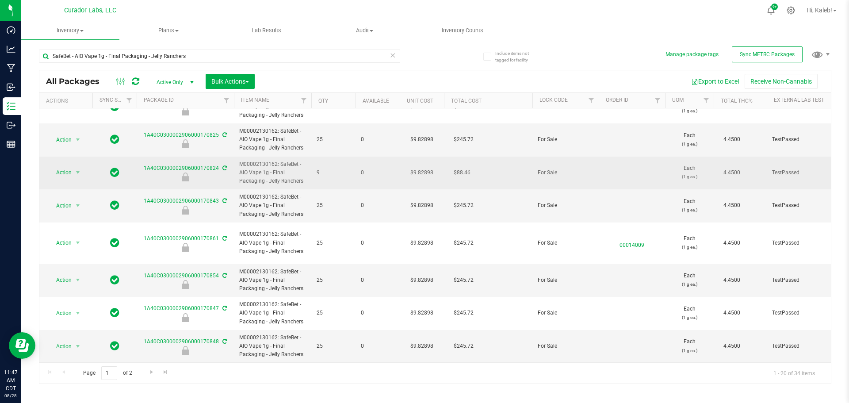
drag, startPoint x: 205, startPoint y: 158, endPoint x: 412, endPoint y: 178, distance: 208.7
click at [412, 178] on td "$9.82898" at bounding box center [422, 172] width 44 height 33
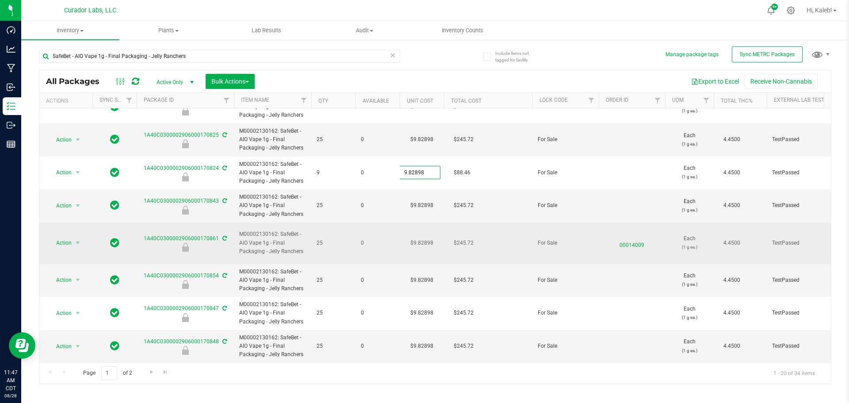
scroll to position [376, 0]
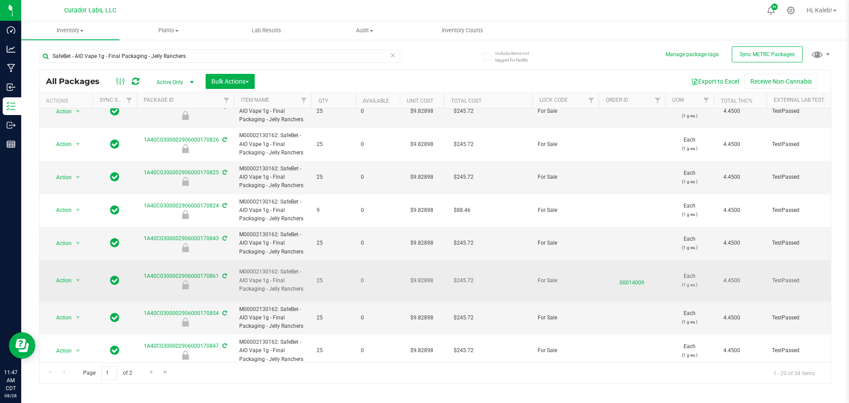
click at [611, 270] on td "00014009" at bounding box center [632, 281] width 66 height 42
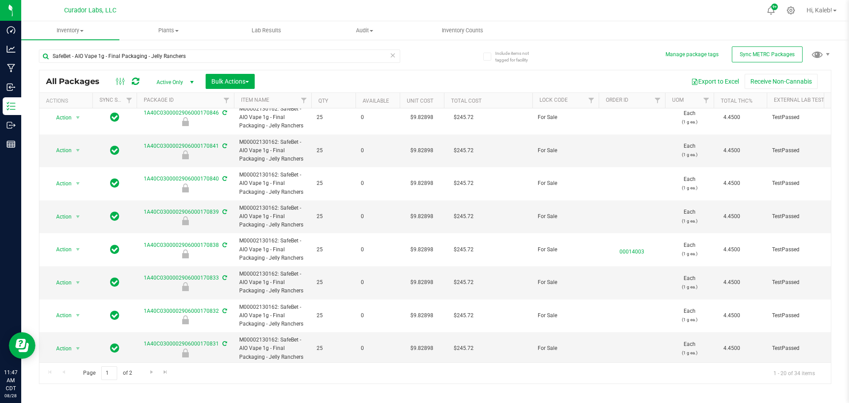
scroll to position [0, 0]
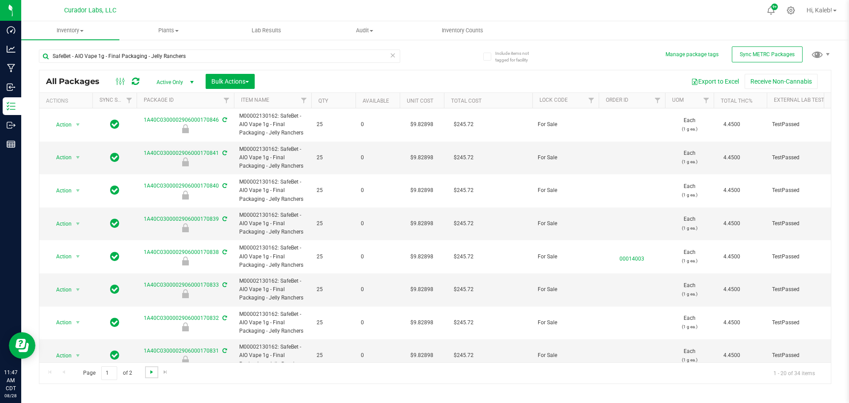
click at [148, 372] on span "Go to the next page" at bounding box center [151, 371] width 7 height 7
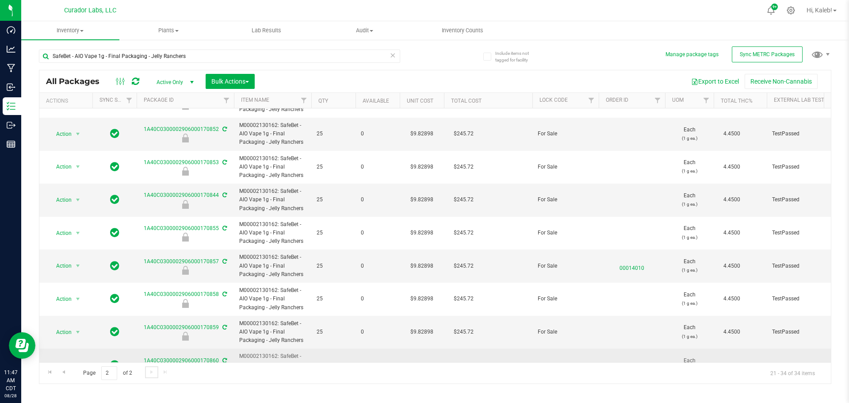
scroll to position [223, 0]
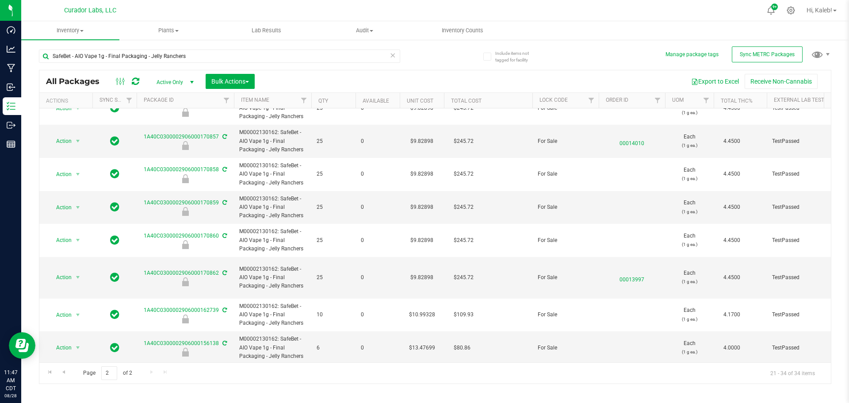
click at [70, 374] on div "Page 2 of 2 21 - 34 of 34 items" at bounding box center [434, 372] width 791 height 21
click at [65, 374] on span "Go to the previous page" at bounding box center [63, 371] width 7 height 7
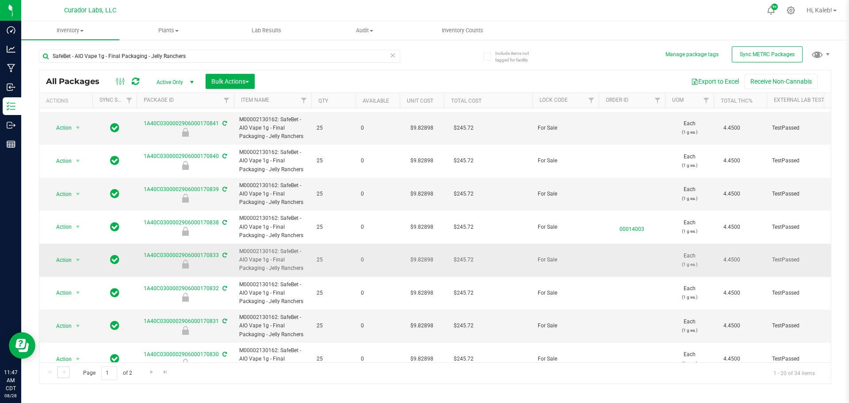
scroll to position [265, 0]
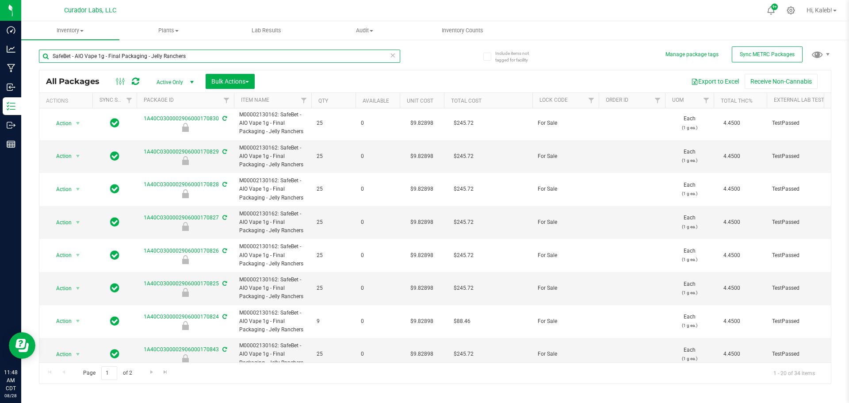
drag, startPoint x: 75, startPoint y: 55, endPoint x: 34, endPoint y: 56, distance: 41.1
click at [34, 56] on div "Include items not tagged for facility Manage package tags Sync METRC Packages S…" at bounding box center [435, 174] width 828 height 270
paste input "Vape Cart 1g - Final Package - Green Crack"
type input "SafeBet - Vape Cart 1g - Final Package - Green Crack"
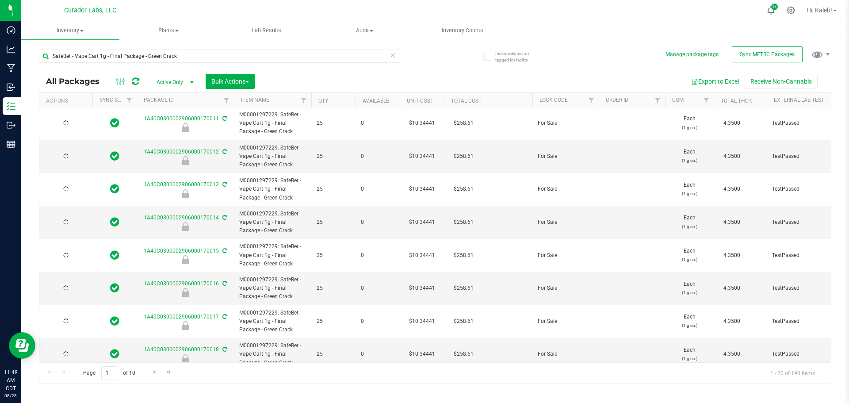
type input "[DATE]"
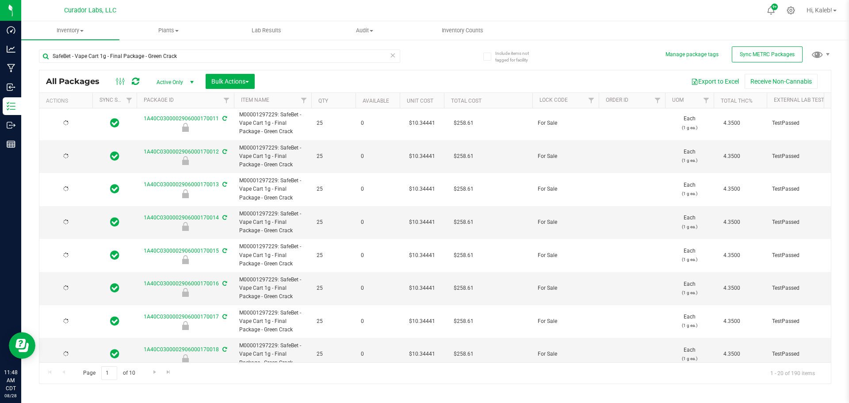
type input "[DATE]"
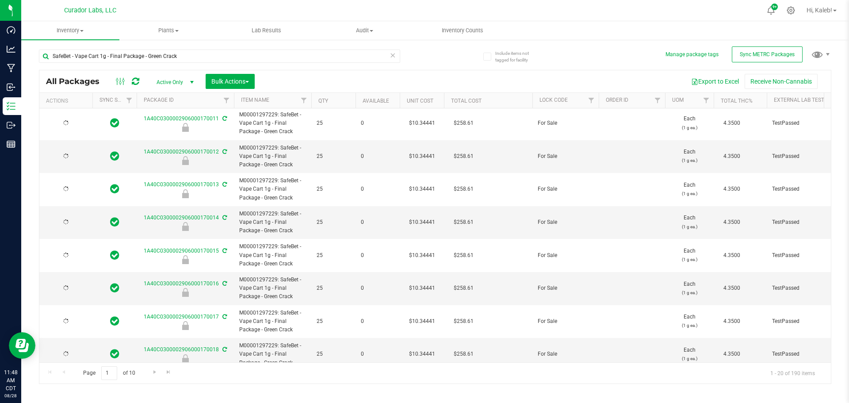
type input "[DATE]"
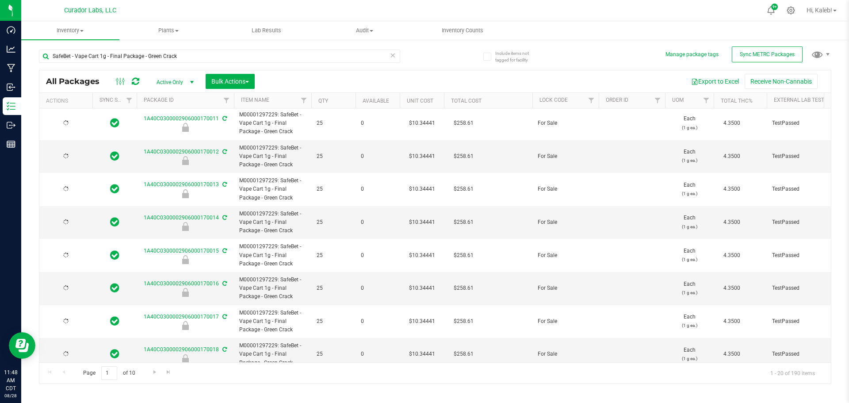
type input "[DATE]"
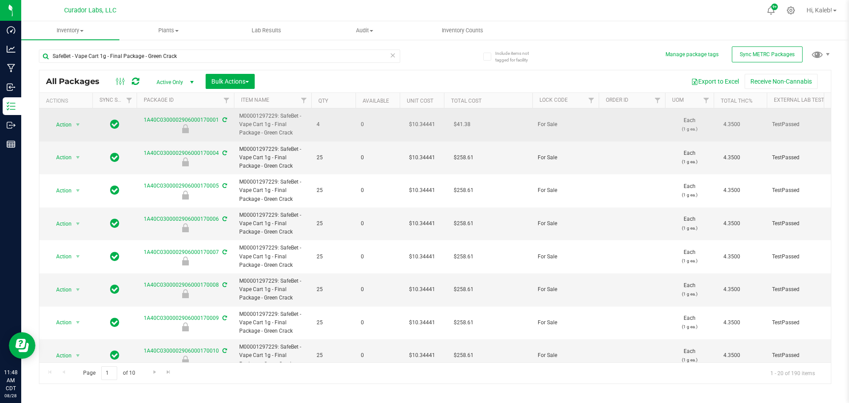
click at [419, 124] on td "$10.34441" at bounding box center [422, 124] width 44 height 33
click at [419, 124] on input "10.34441" at bounding box center [420, 124] width 40 height 12
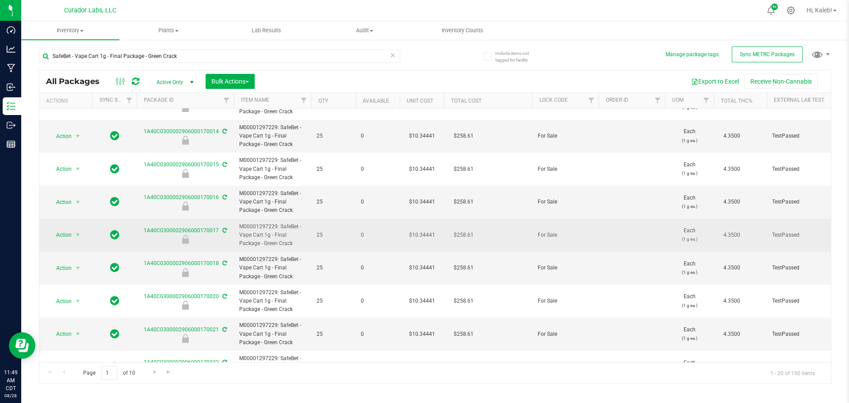
scroll to position [354, 0]
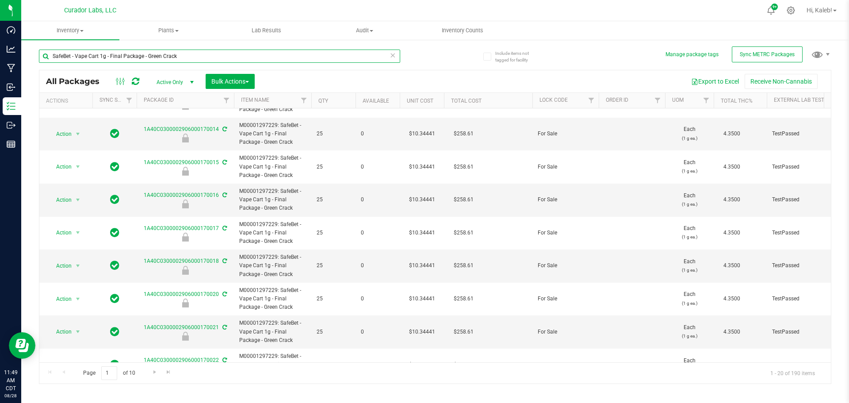
drag, startPoint x: 184, startPoint y: 55, endPoint x: -57, endPoint y: 55, distance: 240.5
click at [0, 55] on html "Dashboard Analytics Manufacturing Inbound Inventory Outbound Reports 11:49 AM C…" at bounding box center [424, 201] width 849 height 403
paste input "AIO Vape 1g - Final Packaging"
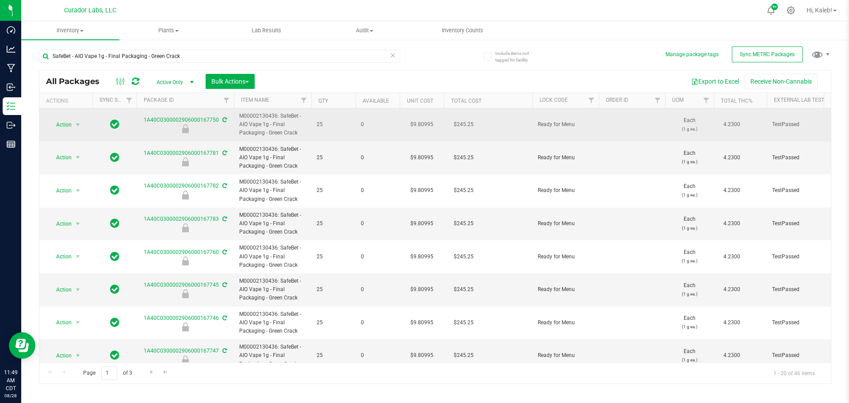
click at [420, 126] on td "$9.80995" at bounding box center [422, 124] width 44 height 33
click at [420, 126] on input "9.80995" at bounding box center [420, 124] width 40 height 12
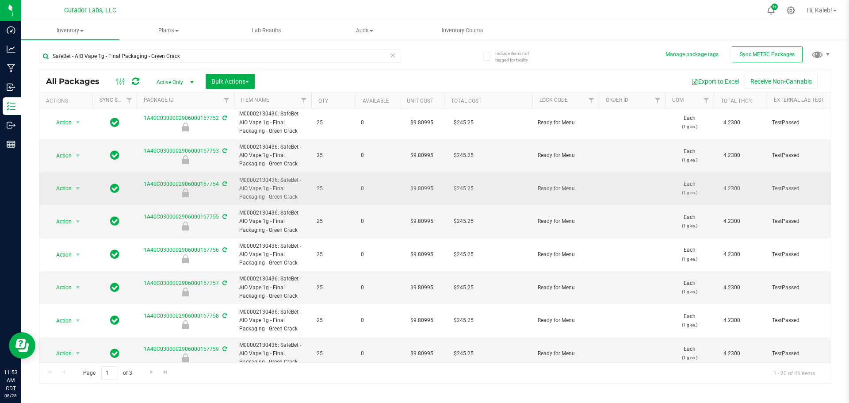
scroll to position [412, 0]
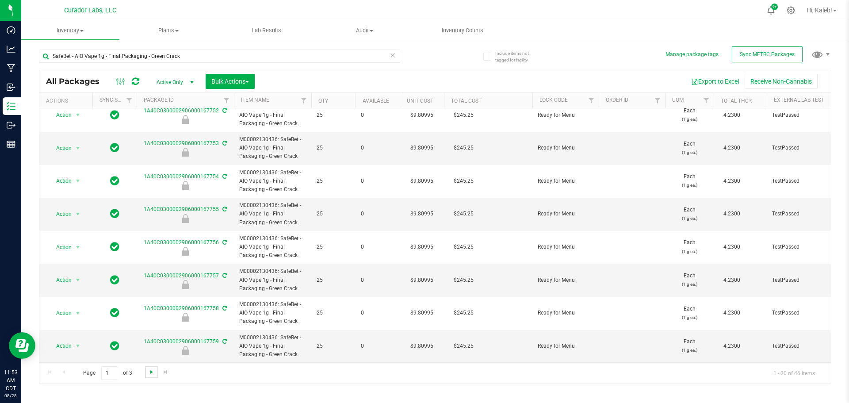
click at [151, 371] on span "Go to the next page" at bounding box center [151, 371] width 7 height 7
click at [146, 374] on link "Go to the next page" at bounding box center [151, 372] width 13 height 12
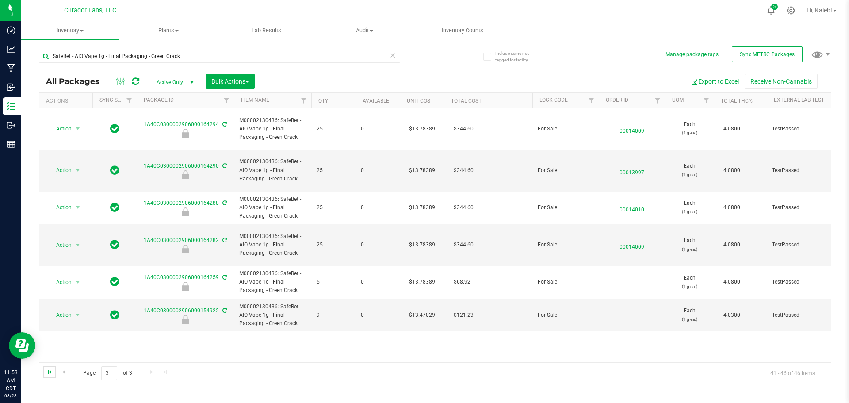
click at [50, 373] on span "Go to the first page" at bounding box center [49, 371] width 7 height 7
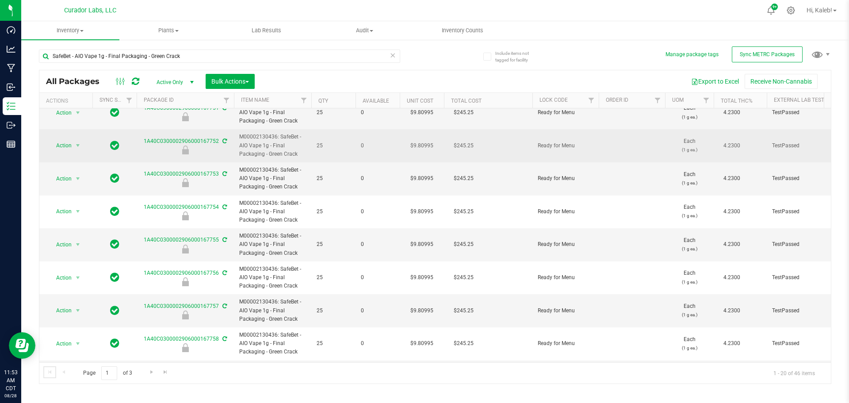
scroll to position [412, 0]
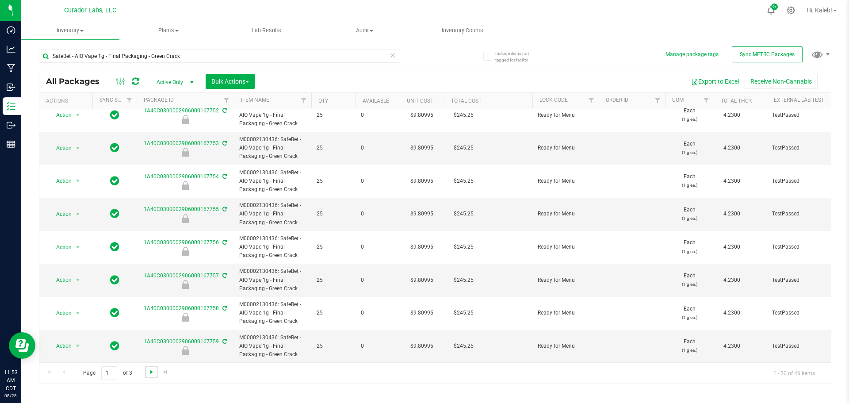
click at [153, 371] on span "Go to the next page" at bounding box center [151, 371] width 7 height 7
click at [145, 374] on link "Go to the next page" at bounding box center [151, 372] width 13 height 12
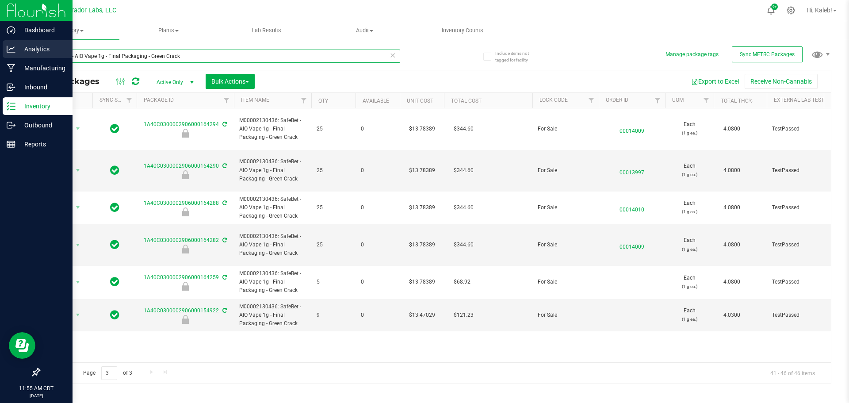
drag, startPoint x: 178, startPoint y: 55, endPoint x: 5, endPoint y: 57, distance: 172.4
click at [5, 57] on div "Dashboard Analytics Manufacturing Inbound Inventory Outbound Reports 11:55 AM C…" at bounding box center [424, 201] width 849 height 403
paste input "Vape Cart 1g - Final Package"
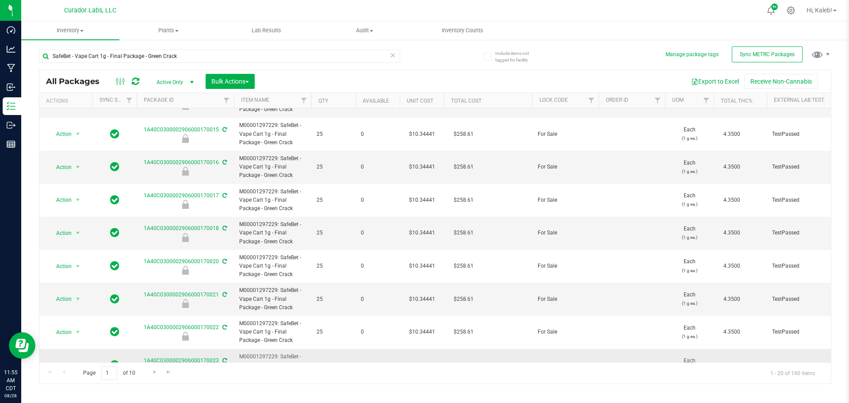
scroll to position [412, 0]
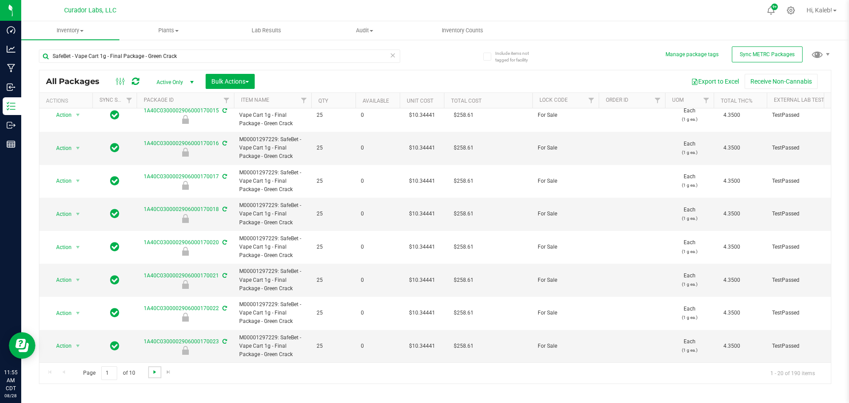
click at [153, 373] on span "Go to the next page" at bounding box center [154, 371] width 7 height 7
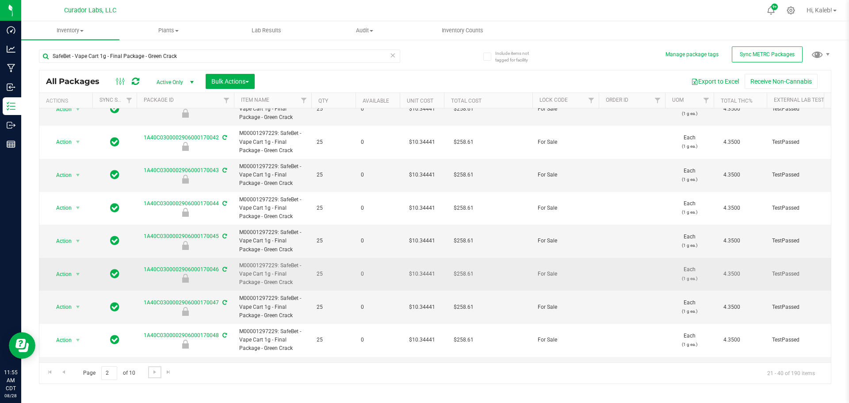
scroll to position [412, 0]
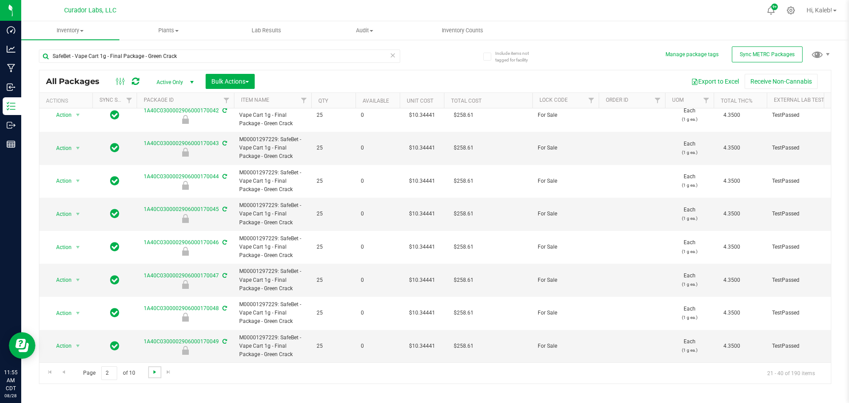
click at [157, 370] on span "Go to the next page" at bounding box center [154, 371] width 7 height 7
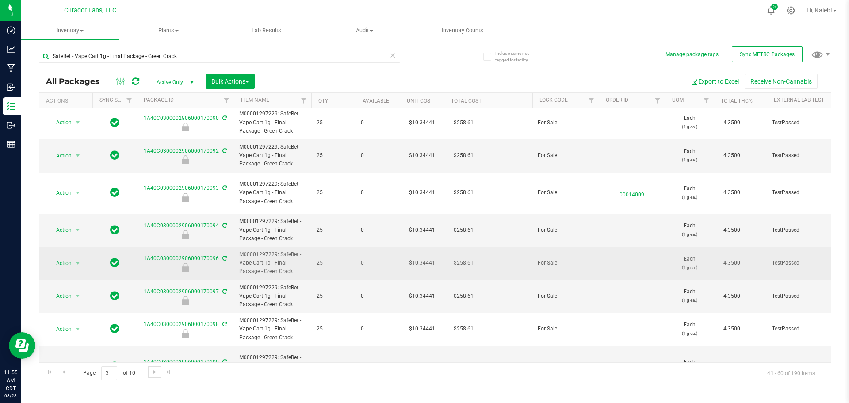
scroll to position [429, 0]
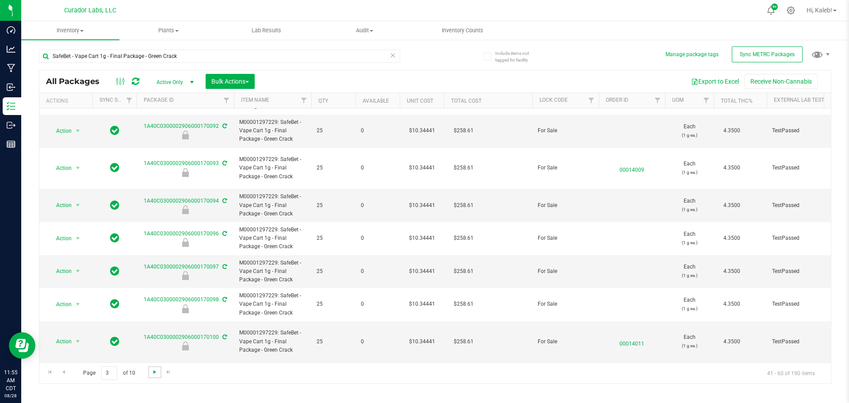
click at [154, 374] on span "Go to the next page" at bounding box center [154, 371] width 7 height 7
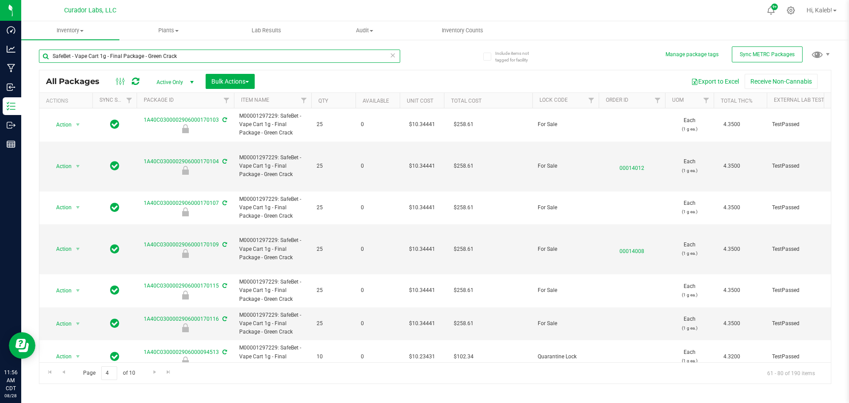
drag, startPoint x: 101, startPoint y: 58, endPoint x: -15, endPoint y: 58, distance: 115.8
click at [0, 58] on html "Dashboard Analytics Manufacturing Inbound Inventory Outbound Reports 11:56 AM C…" at bounding box center [424, 201] width 849 height 403
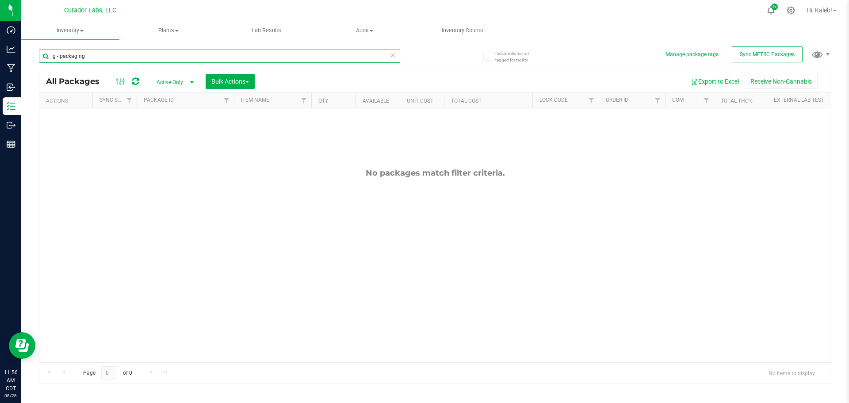
click at [111, 51] on input "g - packaging" at bounding box center [219, 56] width 361 height 13
click at [163, 57] on input "g - packaging -" at bounding box center [219, 56] width 361 height 13
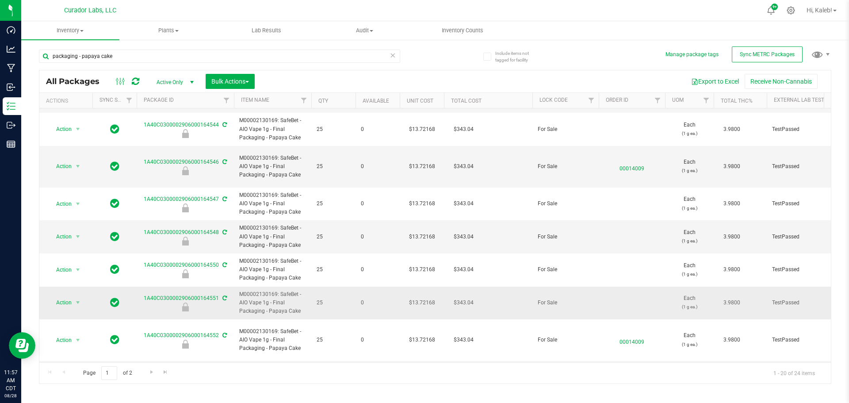
scroll to position [429, 0]
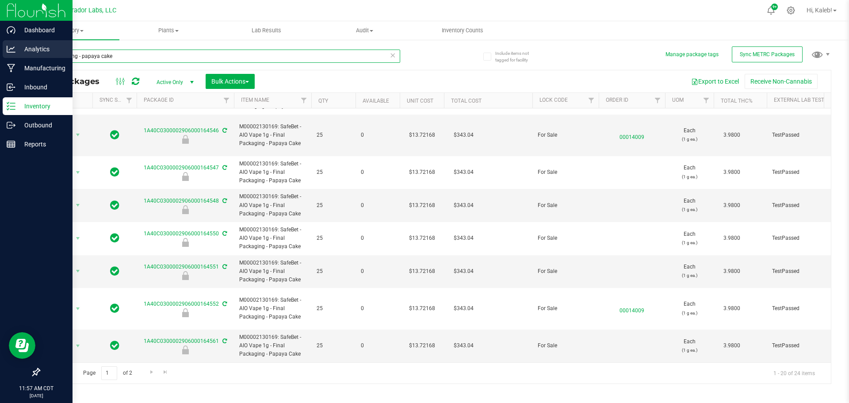
drag, startPoint x: 127, startPoint y: 55, endPoint x: 18, endPoint y: 51, distance: 108.8
click at [18, 51] on div "Dashboard Analytics Manufacturing Inbound Inventory Outbound Reports 11:57 AM C…" at bounding box center [424, 201] width 849 height 403
paste input "SafeBet - Vape Cart 1g - Final Packaging -"
type input "SafeBet - Vape Cart 1g - Final Packaging -"
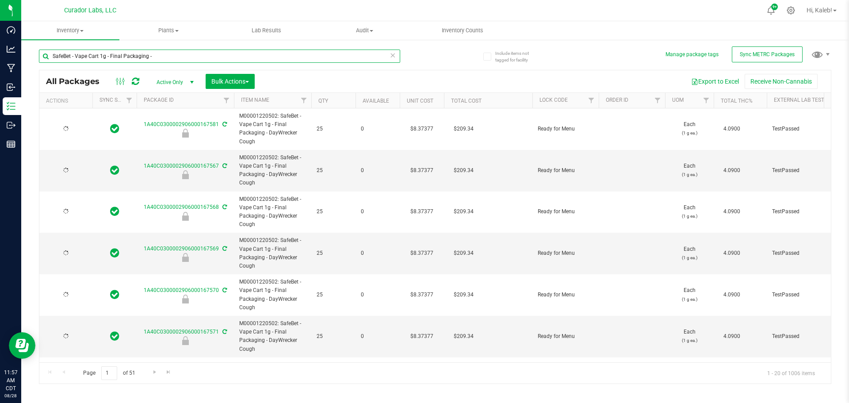
type input "[DATE]"
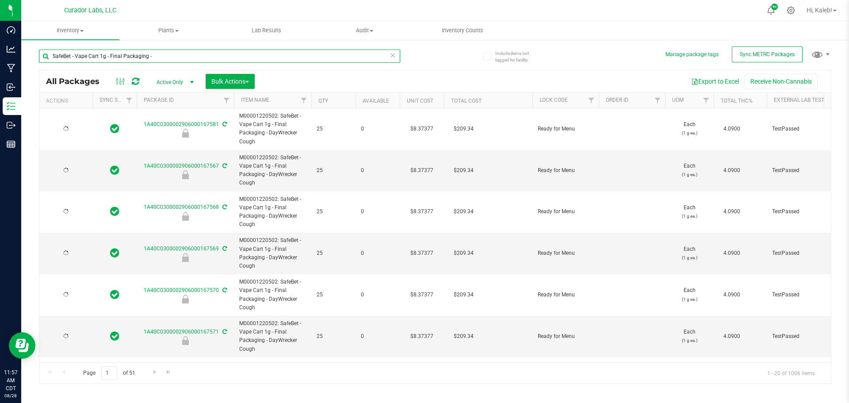
type input "[DATE]"
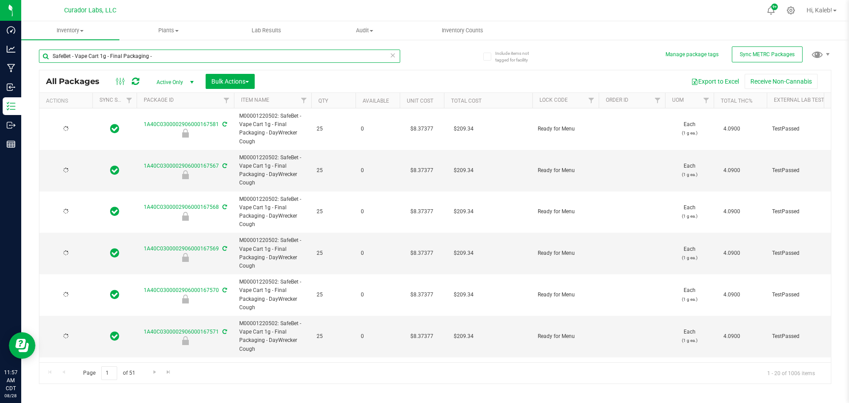
type input "[DATE]"
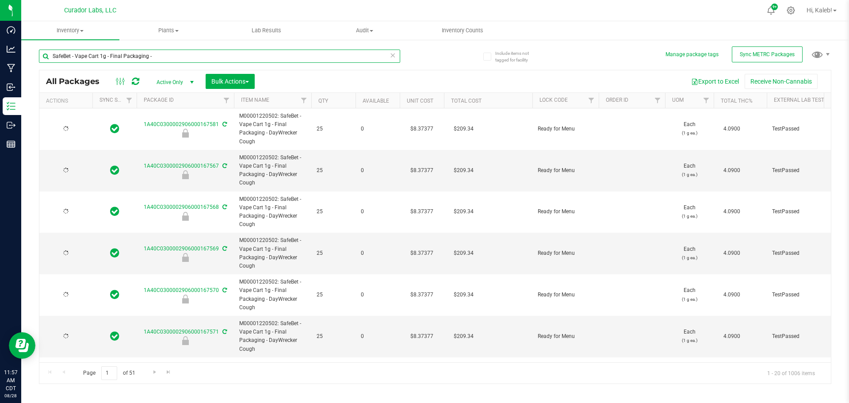
type input "[DATE]"
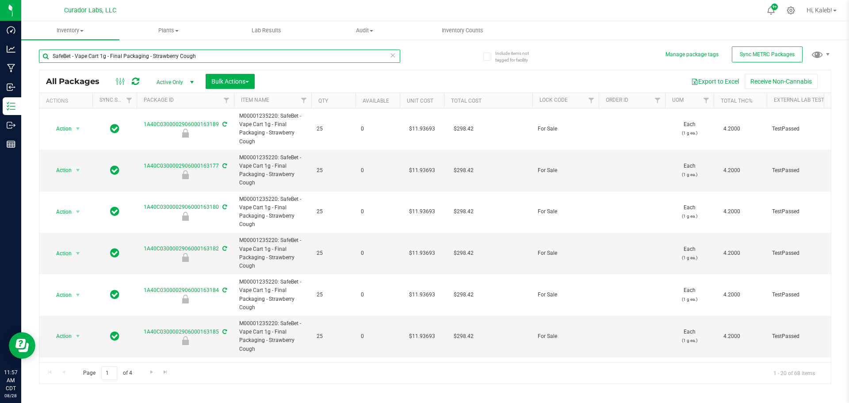
click at [158, 58] on input "SafeBet - Vape Cart 1g - Final Packaging - Strawberry Cough" at bounding box center [219, 56] width 361 height 13
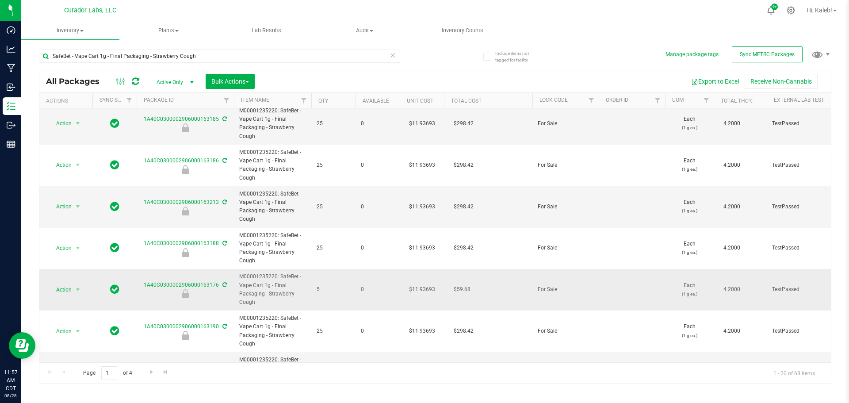
scroll to position [221, 0]
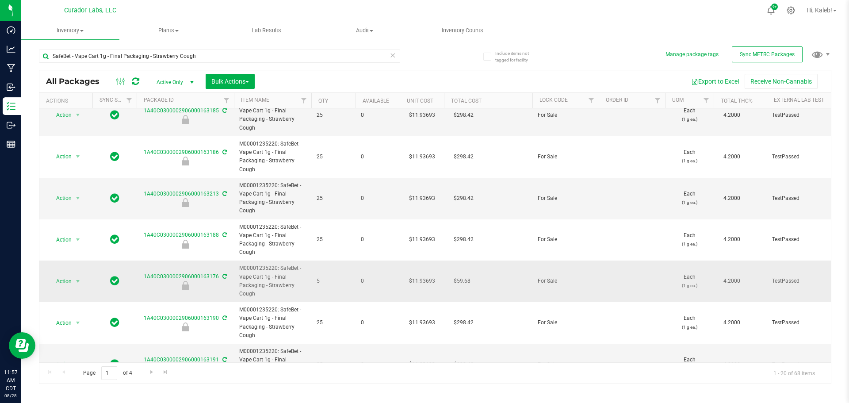
click at [423, 279] on td "$11.93693" at bounding box center [422, 281] width 44 height 42
click at [416, 281] on input "11.93693" at bounding box center [420, 281] width 40 height 12
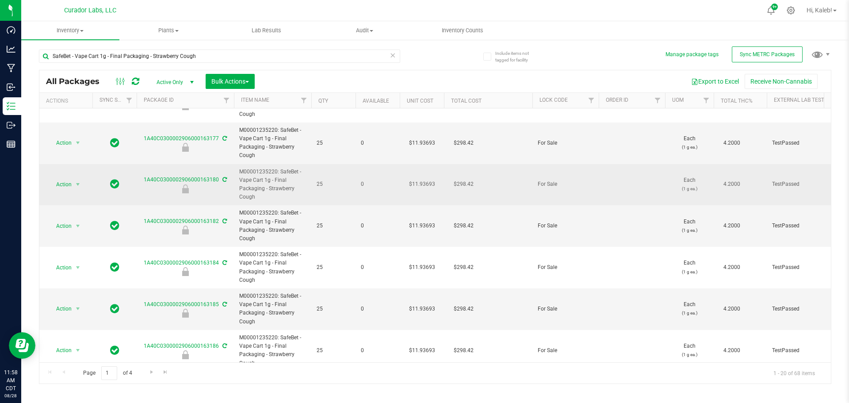
scroll to position [7, 0]
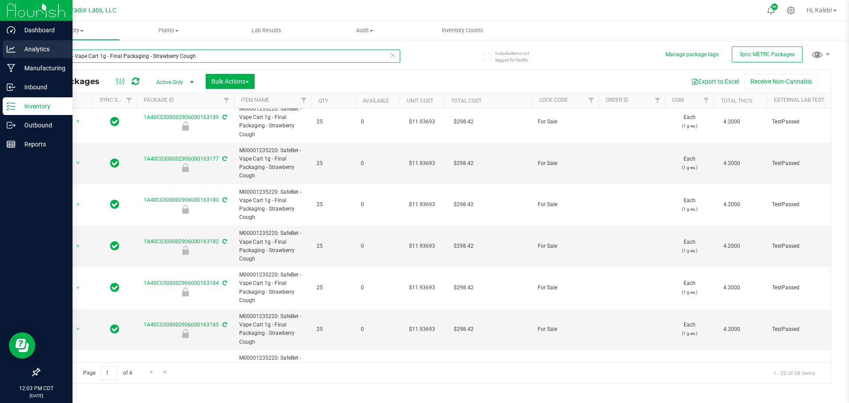
drag, startPoint x: 202, startPoint y: 50, endPoint x: 14, endPoint y: 53, distance: 188.3
click at [14, 53] on div "Dashboard Analytics Manufacturing Inbound Inventory Outbound Reports 12:03 PM C…" at bounding box center [424, 201] width 849 height 403
paste input "Blueberry"
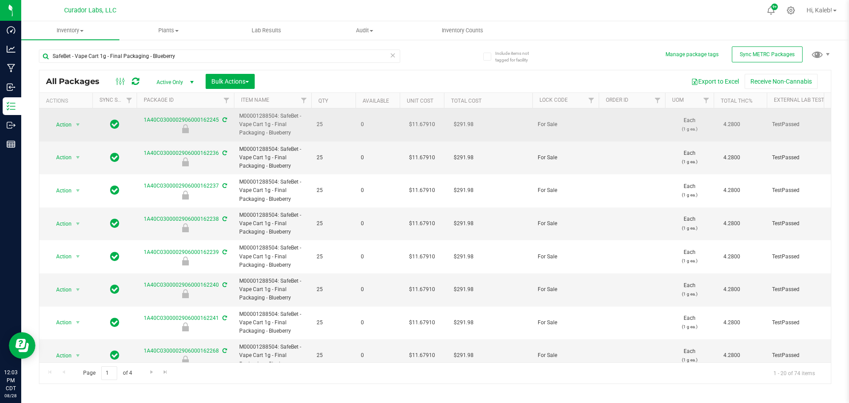
click at [422, 122] on td "$11.67910" at bounding box center [422, 124] width 44 height 33
click at [422, 122] on input "11.6791" at bounding box center [420, 124] width 40 height 12
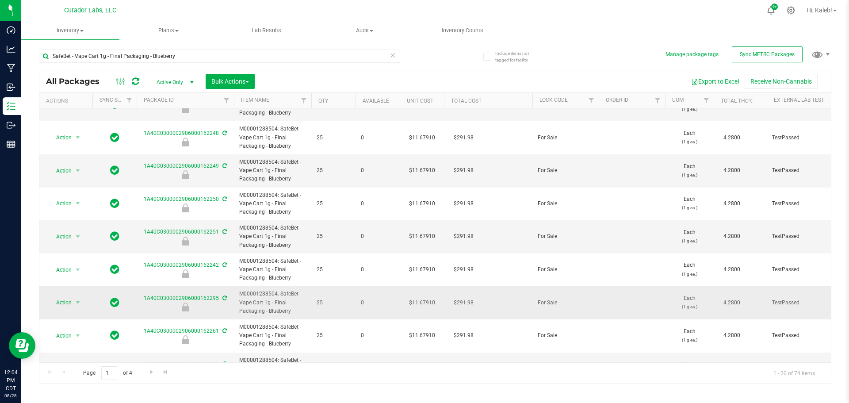
scroll to position [412, 0]
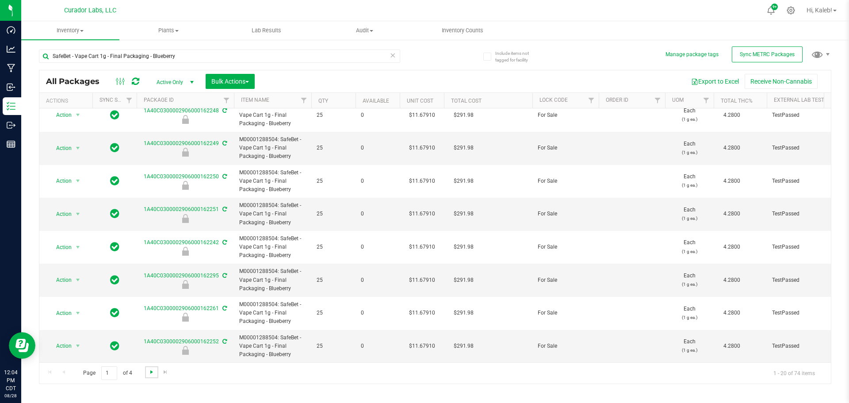
click at [151, 371] on span "Go to the next page" at bounding box center [151, 371] width 7 height 7
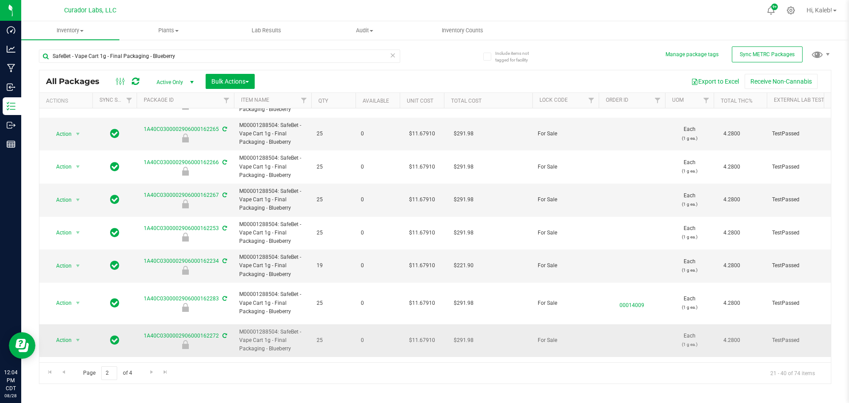
scroll to position [429, 0]
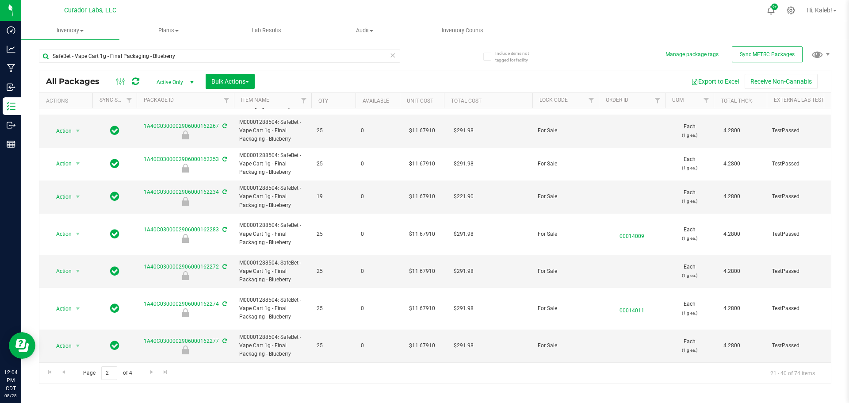
click at [144, 371] on div "Page 2 of 4 21 - 40 of 74 items" at bounding box center [434, 372] width 791 height 21
click at [148, 371] on span "Go to the next page" at bounding box center [151, 371] width 7 height 7
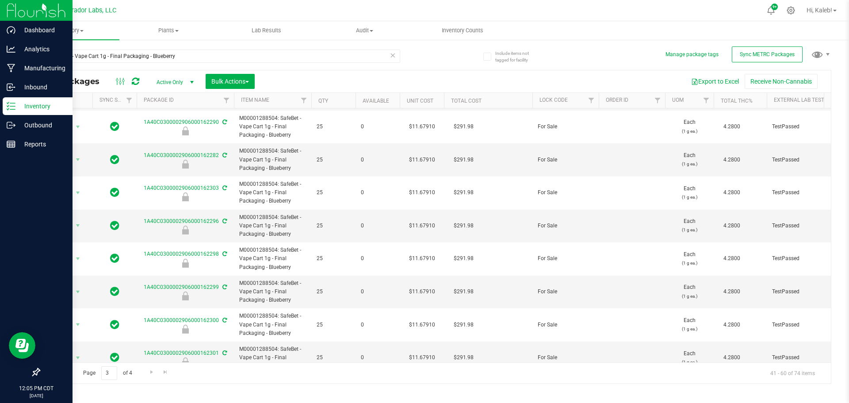
scroll to position [420, 0]
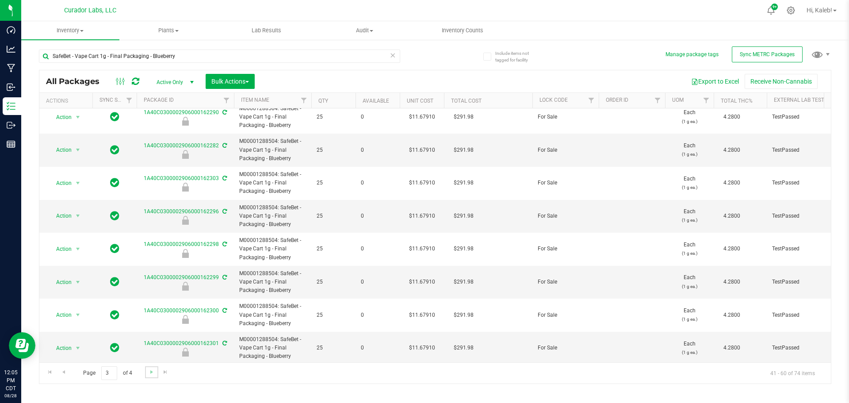
click at [146, 371] on link "Go to the next page" at bounding box center [151, 372] width 13 height 12
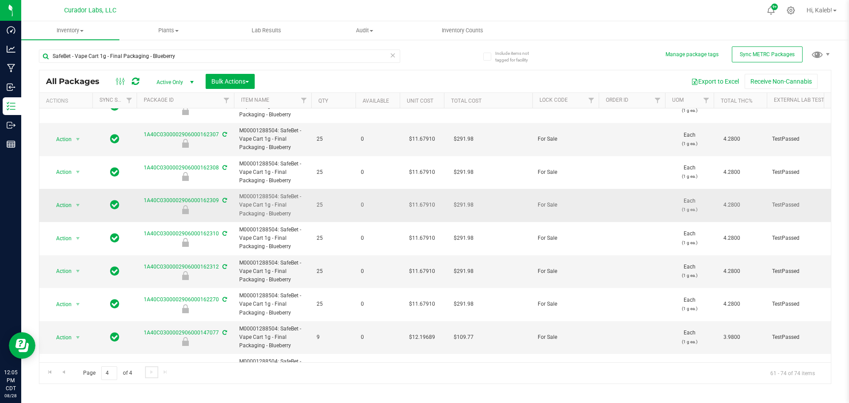
scroll to position [170, 0]
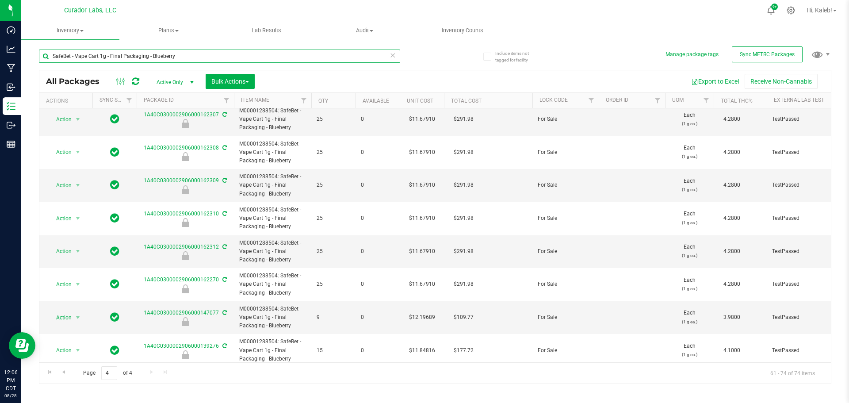
drag, startPoint x: 180, startPoint y: 55, endPoint x: -14, endPoint y: 62, distance: 193.8
click at [0, 62] on html "Dashboard Analytics Manufacturing Inbound Inventory Outbound Reports 12:06 PM C…" at bounding box center [424, 201] width 849 height 403
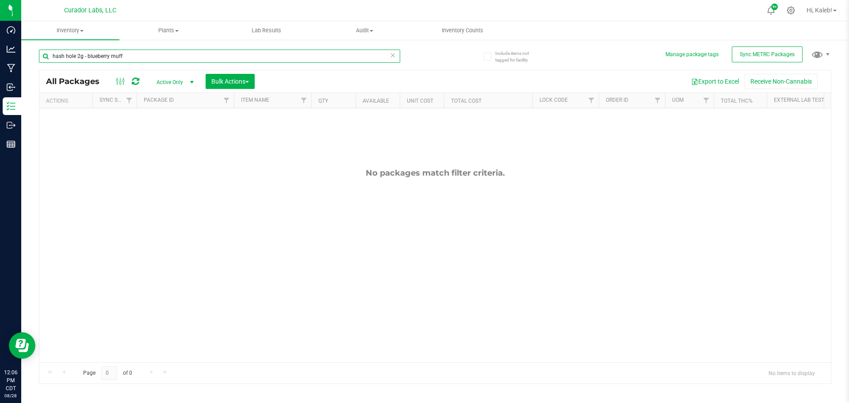
drag, startPoint x: 132, startPoint y: 54, endPoint x: -51, endPoint y: 67, distance: 183.4
click at [0, 67] on html "Dashboard Analytics Manufacturing Inbound Inventory Outbound Reports 12:06 PM C…" at bounding box center [424, 201] width 849 height 403
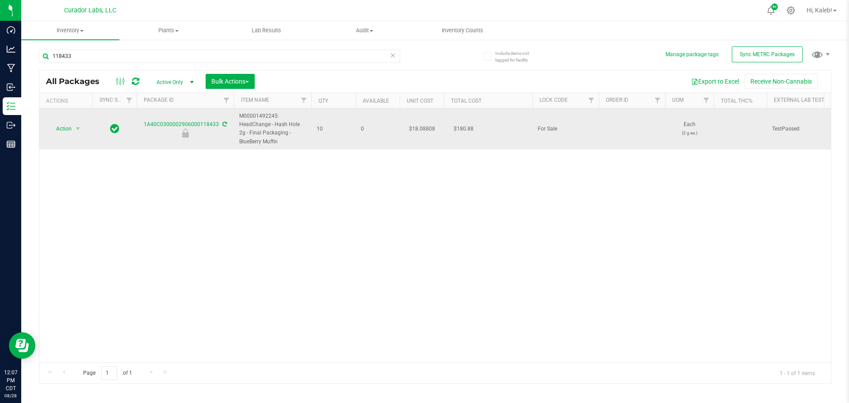
click at [418, 128] on td "$18.08808" at bounding box center [422, 128] width 44 height 41
click at [418, 128] on span "18.08808 18.08808" at bounding box center [419, 128] width 41 height 13
click at [420, 128] on td "$18.08808" at bounding box center [422, 128] width 44 height 41
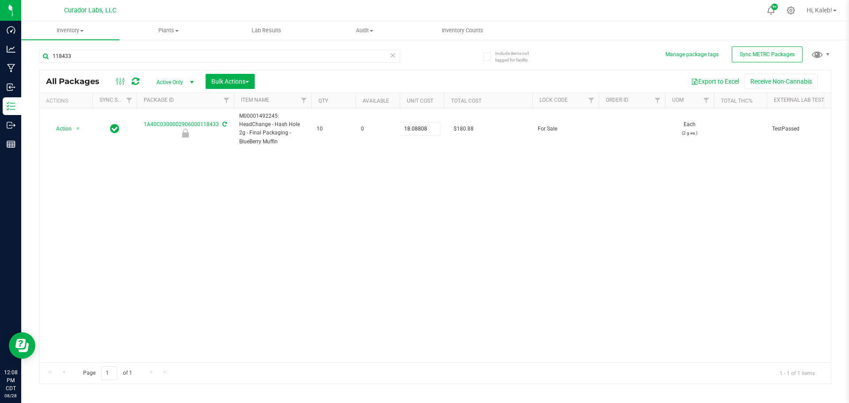
click at [438, 176] on div "Action Action Edit attributes Global inventory Locate package Package audit log…" at bounding box center [434, 235] width 791 height 254
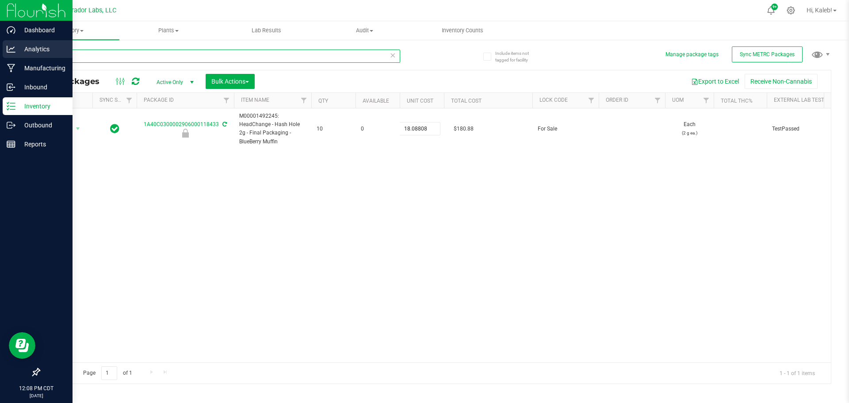
drag, startPoint x: 83, startPoint y: 54, endPoint x: 5, endPoint y: 58, distance: 77.9
click at [5, 58] on div "Dashboard Analytics Manufacturing Inbound Inventory Outbound Reports 12:08 PM C…" at bounding box center [424, 201] width 849 height 403
paste input "SafeBet - Vape Cart 1g - Final Packaging - Trainwreck"
type input "SafeBet - Vape Cart 1g - Final Packaging - Trainwreck"
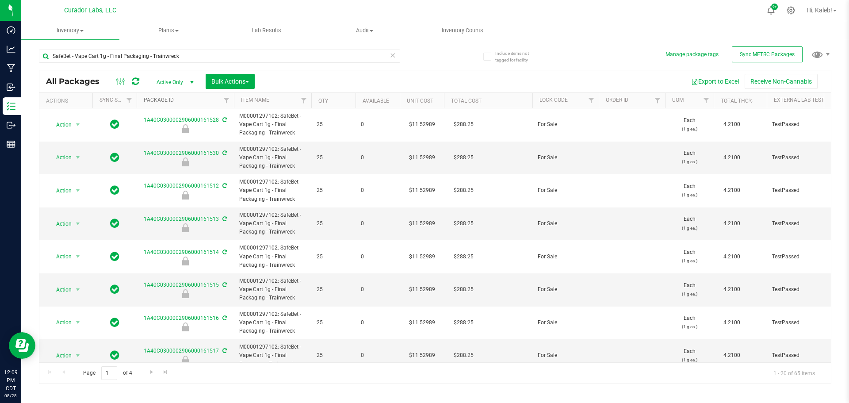
click at [162, 102] on link "Package ID" at bounding box center [159, 100] width 30 height 6
click at [421, 125] on td "$12.07527" at bounding box center [422, 124] width 44 height 33
drag, startPoint x: 189, startPoint y: 122, endPoint x: 393, endPoint y: 221, distance: 227.2
click at [393, 221] on span "0" at bounding box center [378, 223] width 34 height 8
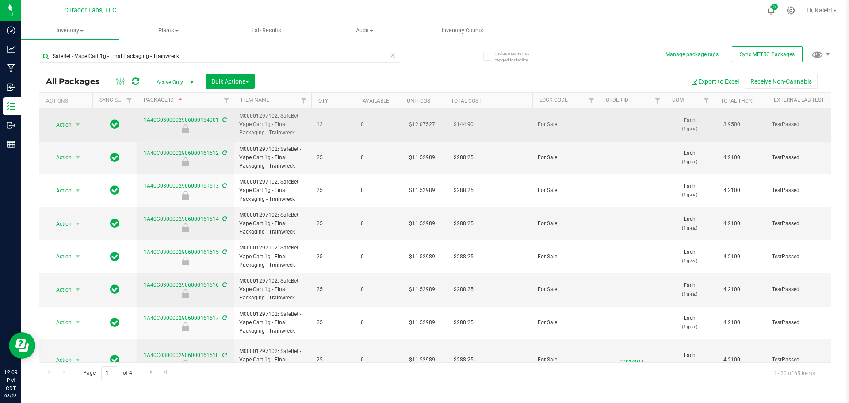
click at [425, 122] on td "$12.07527" at bounding box center [422, 124] width 44 height 33
click at [425, 122] on span "12.07527 12.07527" at bounding box center [419, 124] width 41 height 13
click at [422, 124] on input "12.07527" at bounding box center [420, 124] width 40 height 12
click at [424, 156] on td "$11.52989" at bounding box center [422, 157] width 44 height 33
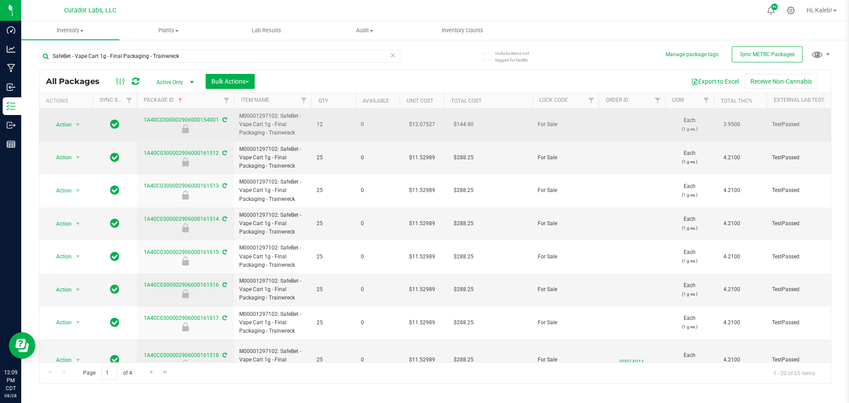
click at [426, 123] on td "$12.07527" at bounding box center [422, 124] width 44 height 33
